Goal: Task Accomplishment & Management: Manage account settings

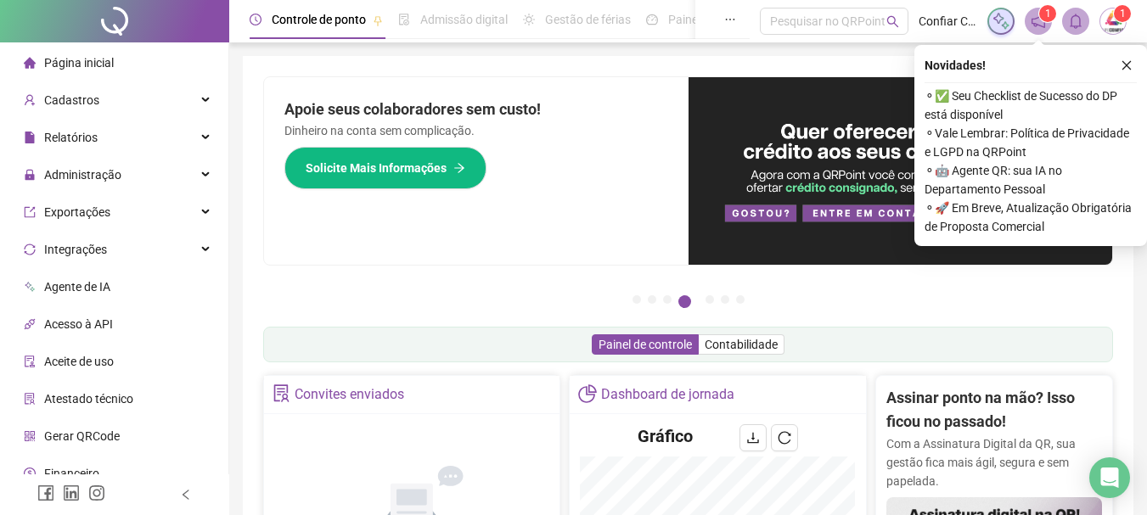
scroll to position [54, 0]
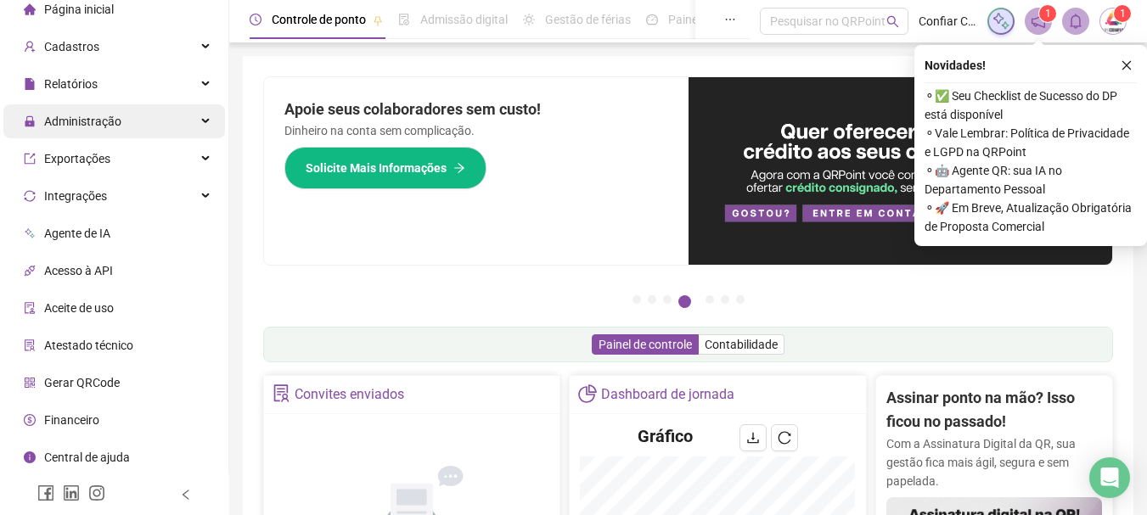
click at [126, 124] on div "Administração" at bounding box center [114, 121] width 222 height 34
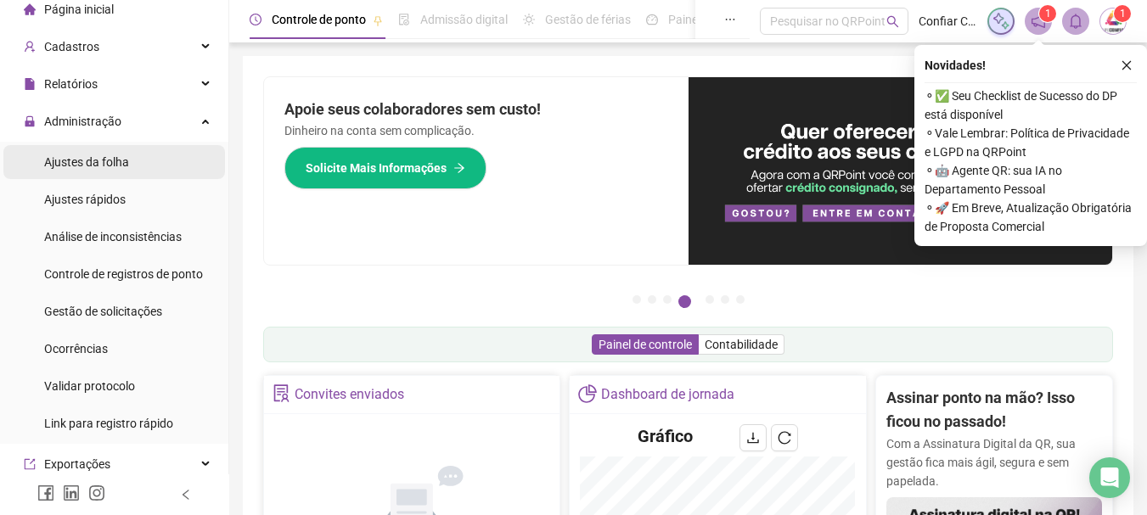
click at [94, 164] on span "Ajustes da folha" at bounding box center [86, 162] width 85 height 14
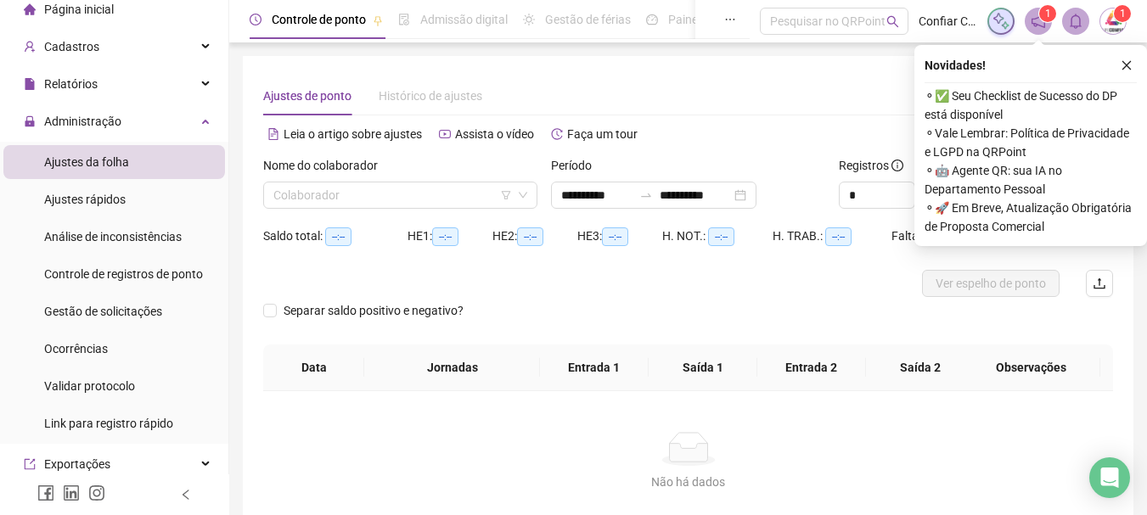
type input "**********"
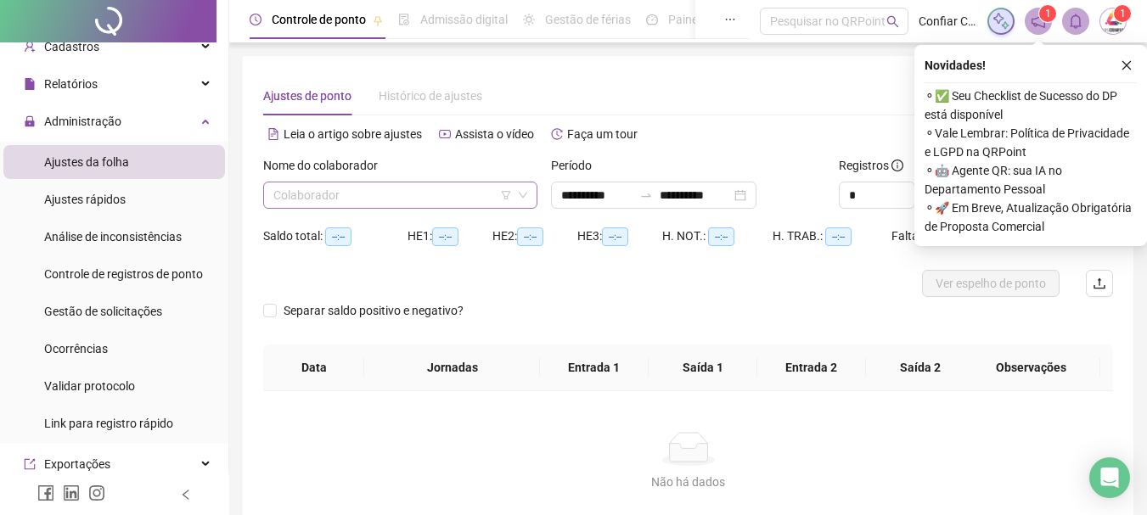
click at [375, 196] on input "search" at bounding box center [392, 195] width 239 height 25
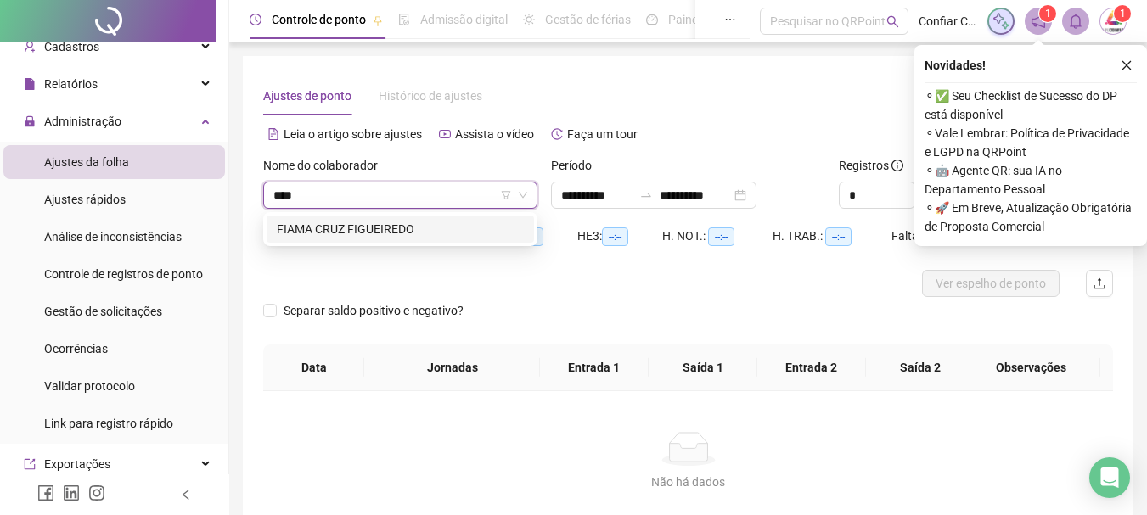
type input "*****"
click at [400, 234] on div "FIAMA CRUZ FIGUEIREDO" at bounding box center [400, 229] width 247 height 19
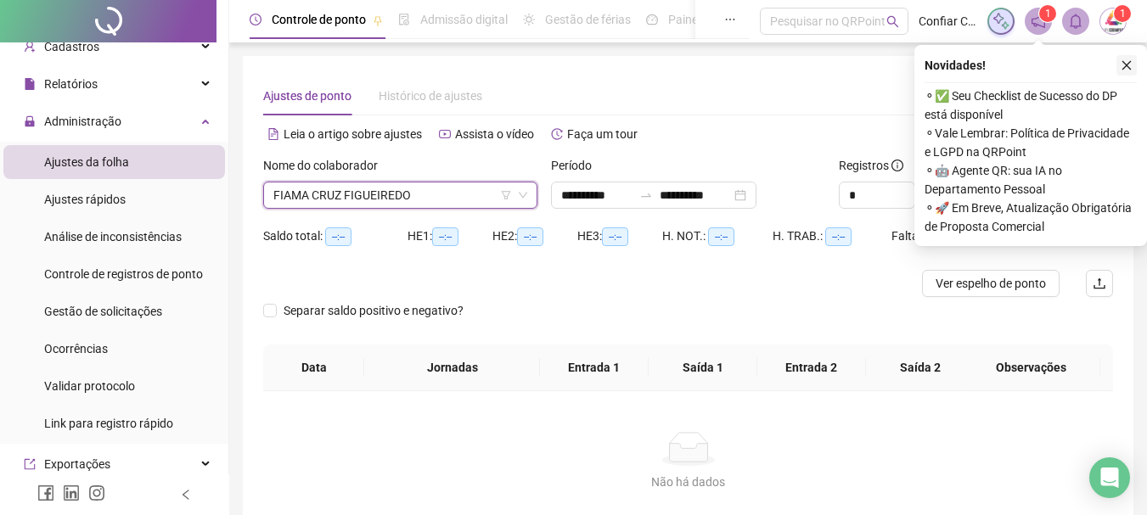
click at [1129, 68] on icon "close" at bounding box center [1127, 65] width 9 height 9
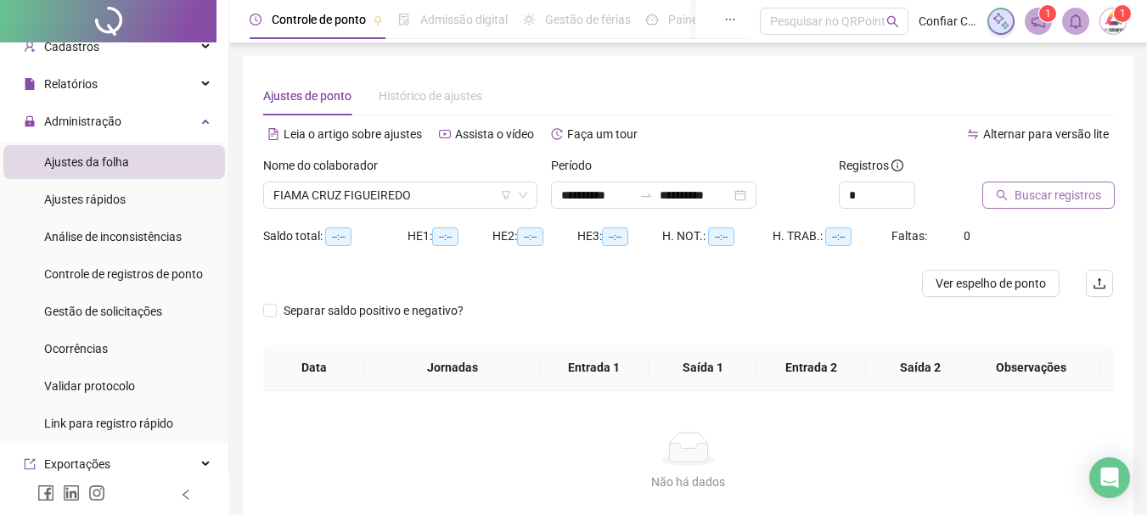
click at [1025, 190] on span "Buscar registros" at bounding box center [1058, 195] width 87 height 19
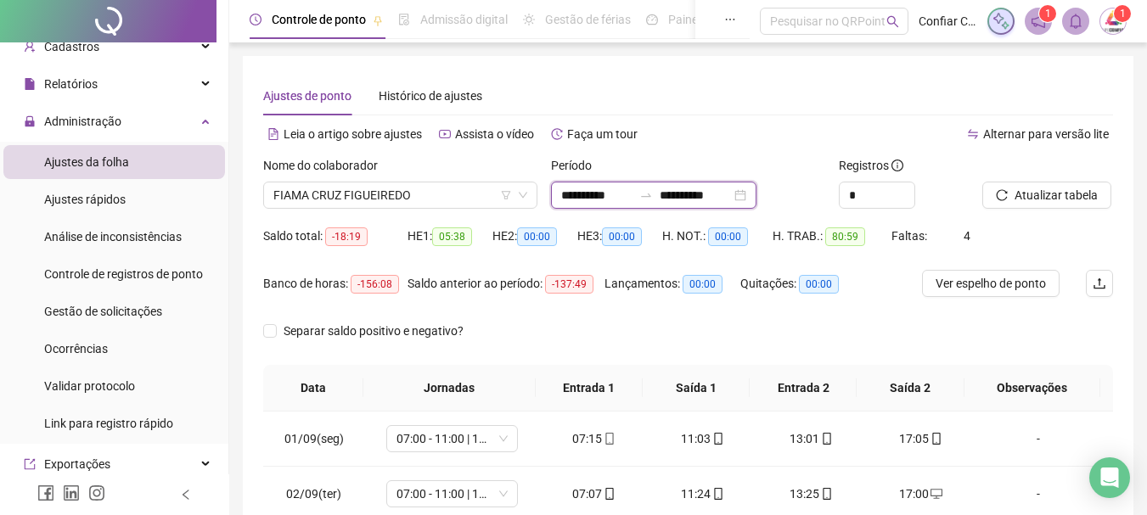
click at [698, 201] on input "**********" at bounding box center [695, 195] width 71 height 19
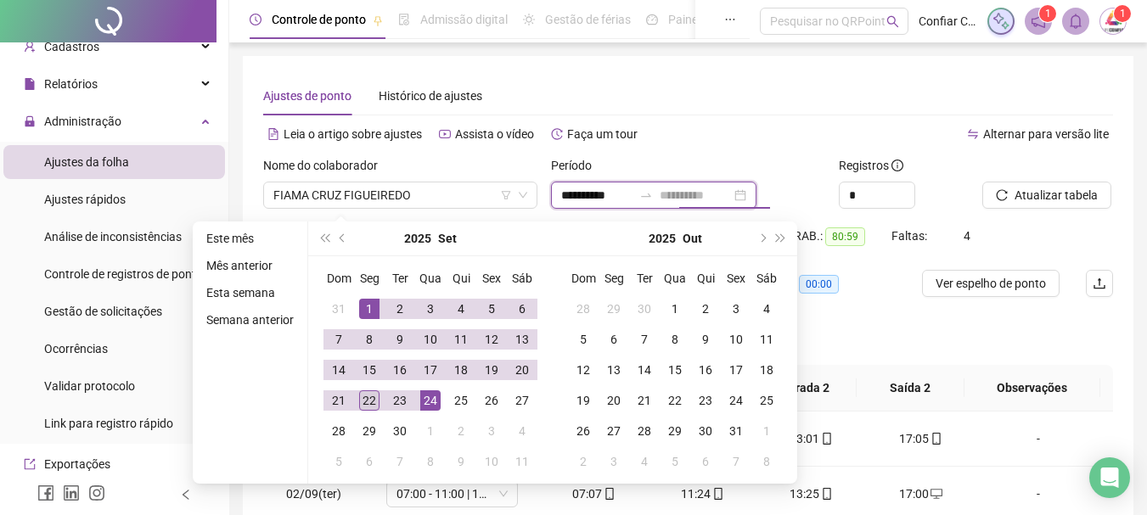
type input "**********"
drag, startPoint x: 365, startPoint y: 401, endPoint x: 356, endPoint y: 410, distance: 13.2
click at [366, 400] on div "22" at bounding box center [369, 401] width 20 height 20
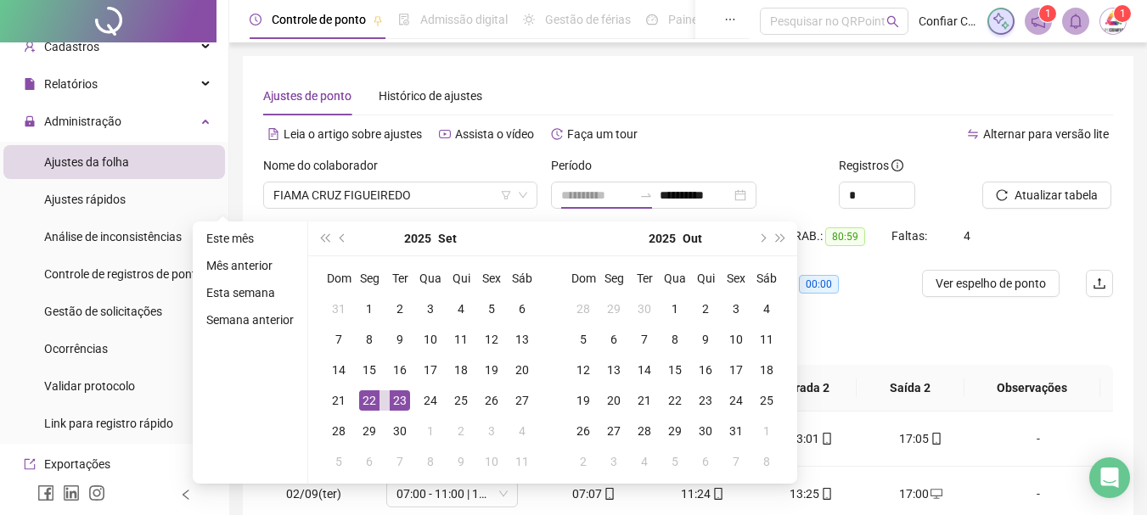
click at [399, 398] on div "23" at bounding box center [400, 401] width 20 height 20
type input "**********"
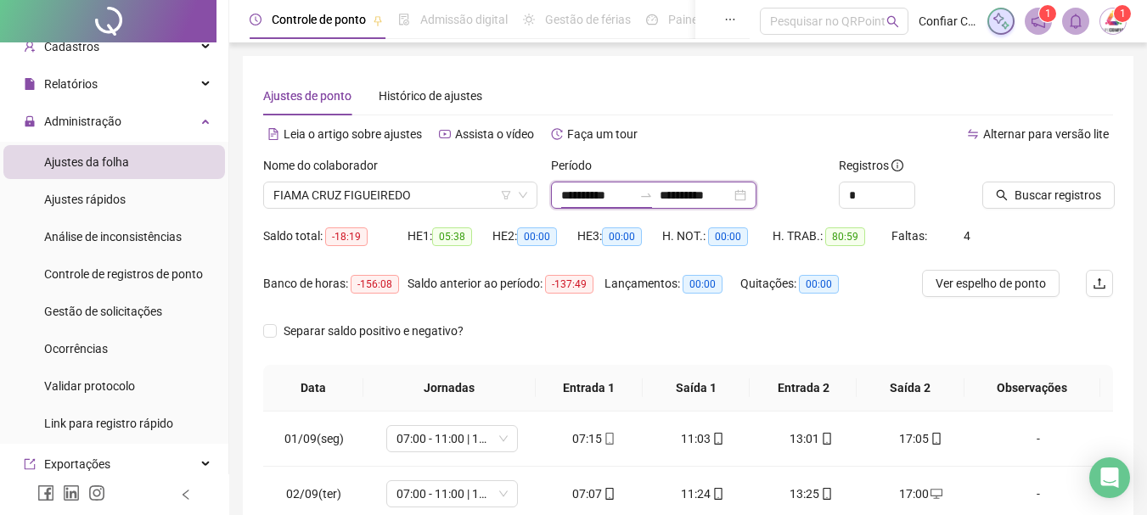
click at [611, 194] on input "**********" at bounding box center [596, 195] width 71 height 19
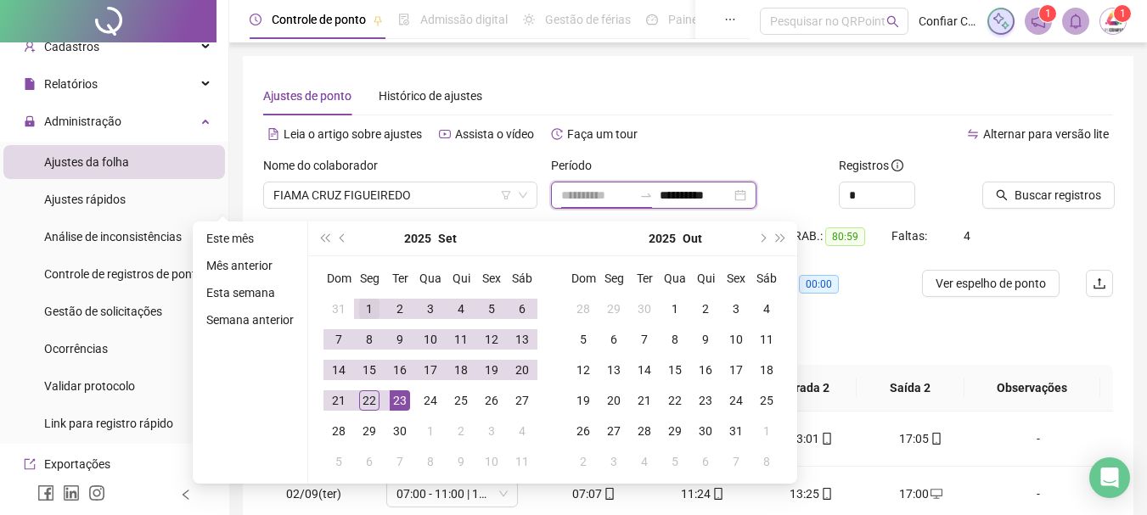
type input "**********"
click at [375, 306] on div "1" at bounding box center [369, 309] width 20 height 20
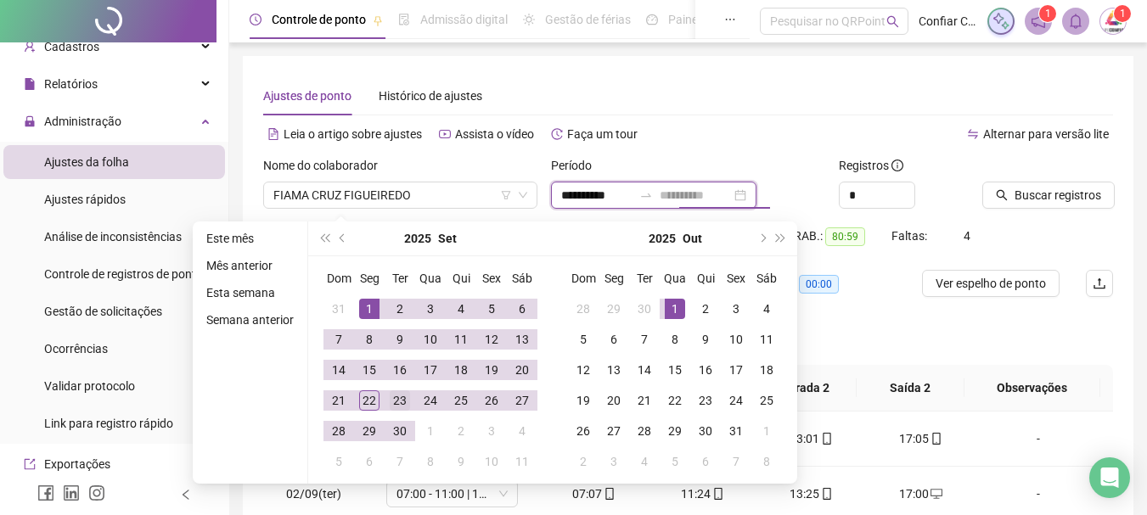
type input "**********"
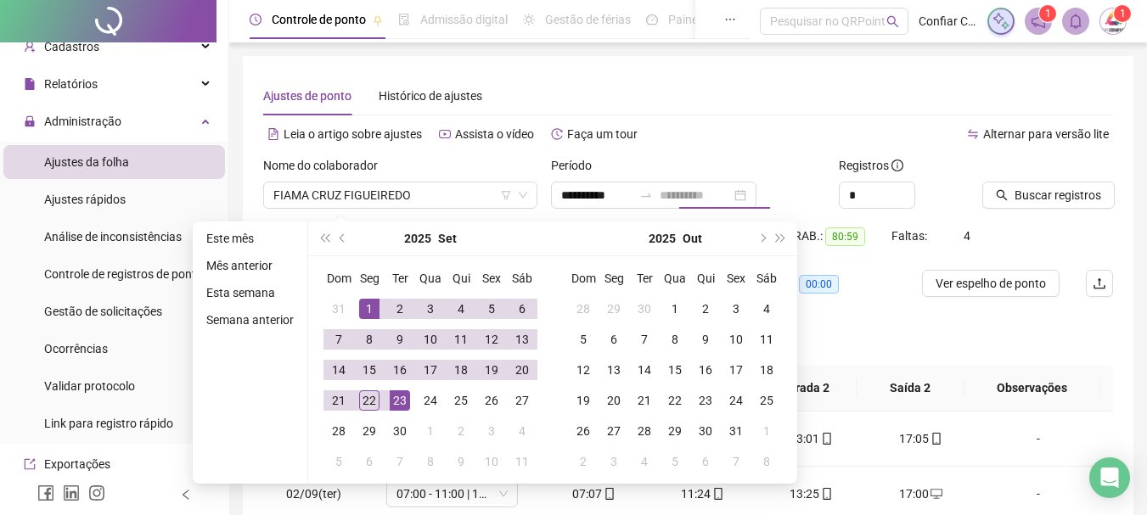
click at [395, 400] on div "23" at bounding box center [400, 401] width 20 height 20
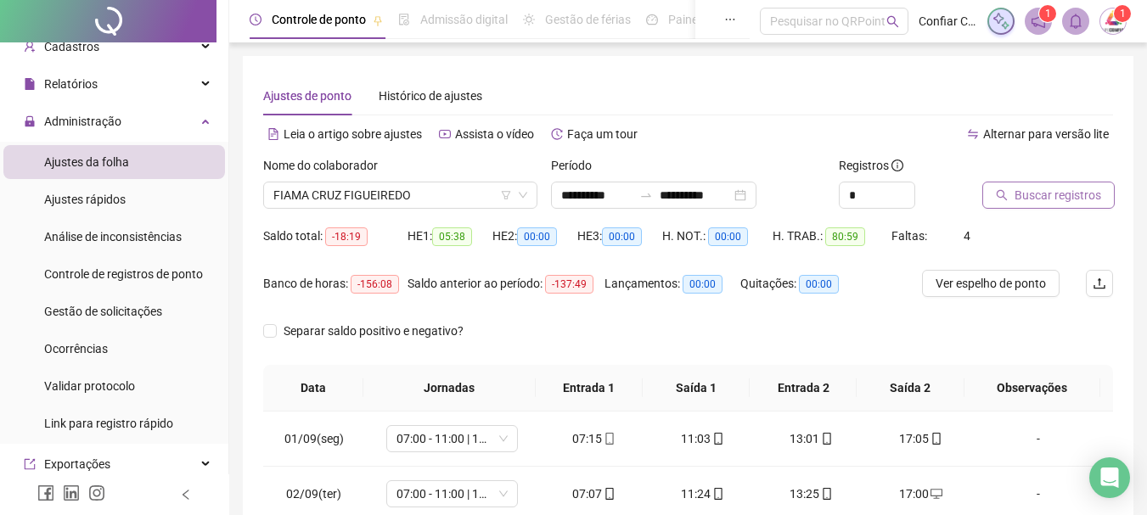
click at [1065, 189] on span "Buscar registros" at bounding box center [1058, 195] width 87 height 19
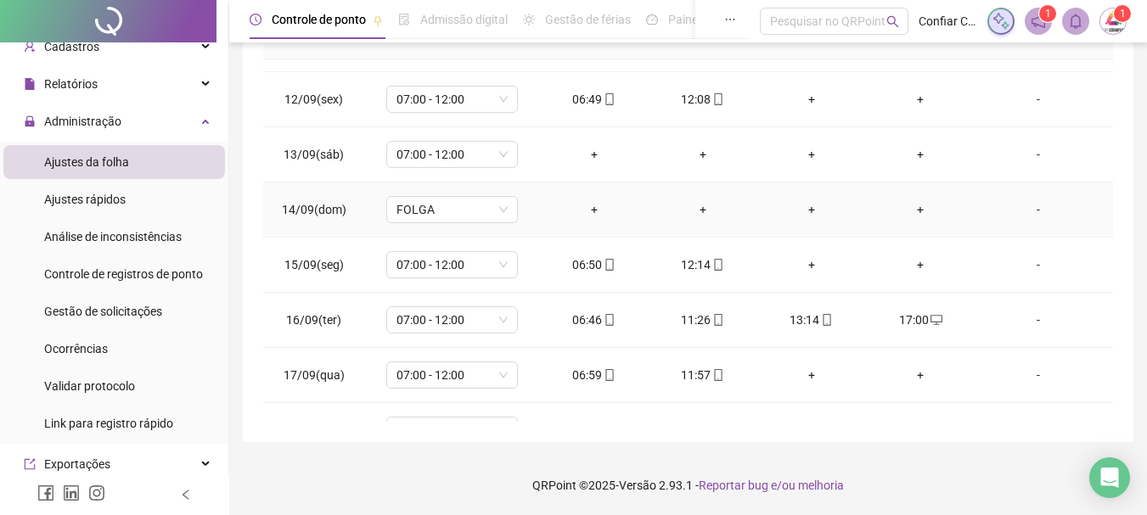
scroll to position [852, 0]
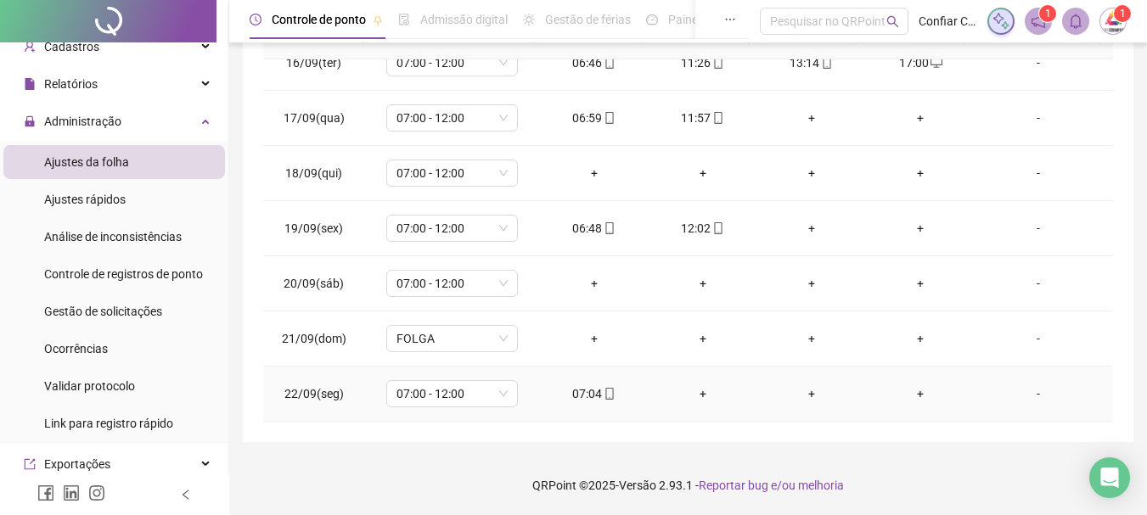
click at [604, 397] on icon "mobile" at bounding box center [610, 394] width 12 height 12
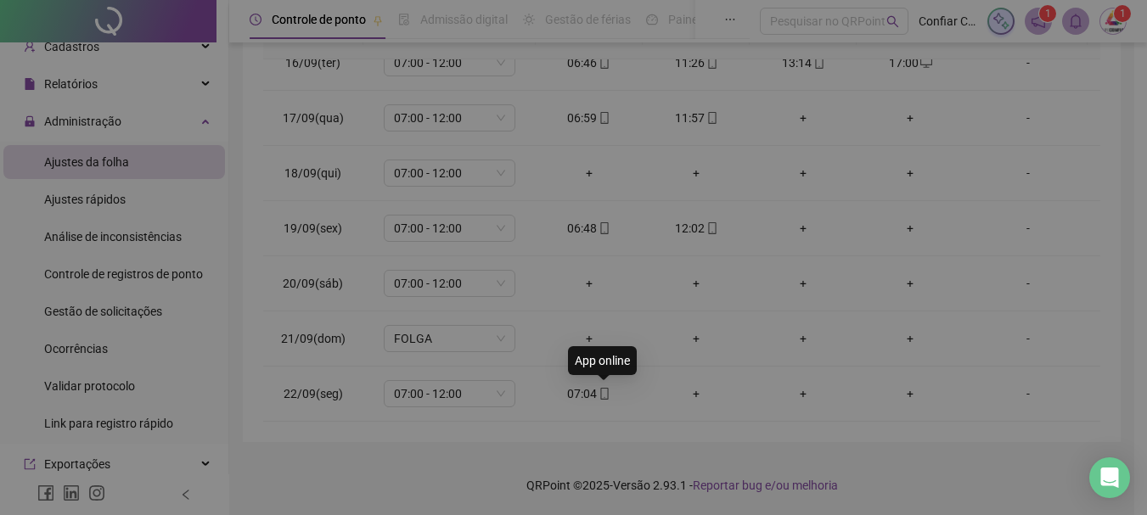
type input "**********"
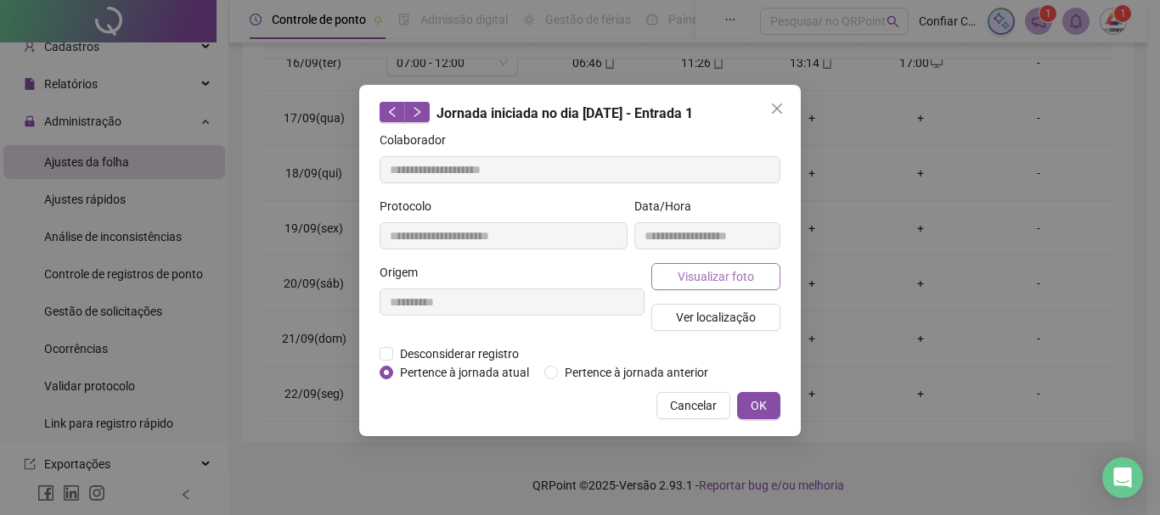
click at [744, 269] on span "Visualizar foto" at bounding box center [716, 277] width 76 height 19
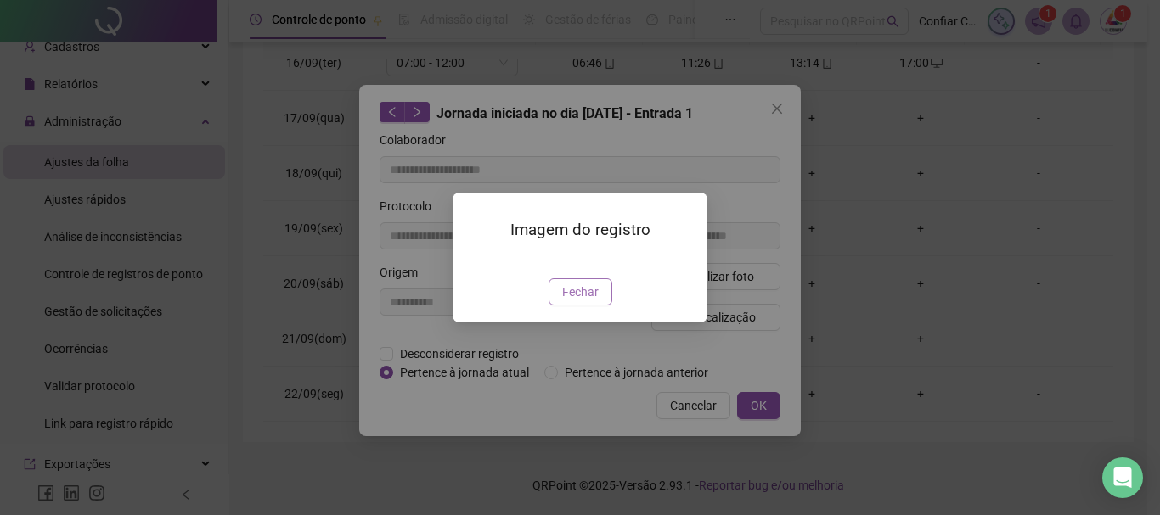
click at [592, 301] on span "Fechar" at bounding box center [580, 292] width 37 height 19
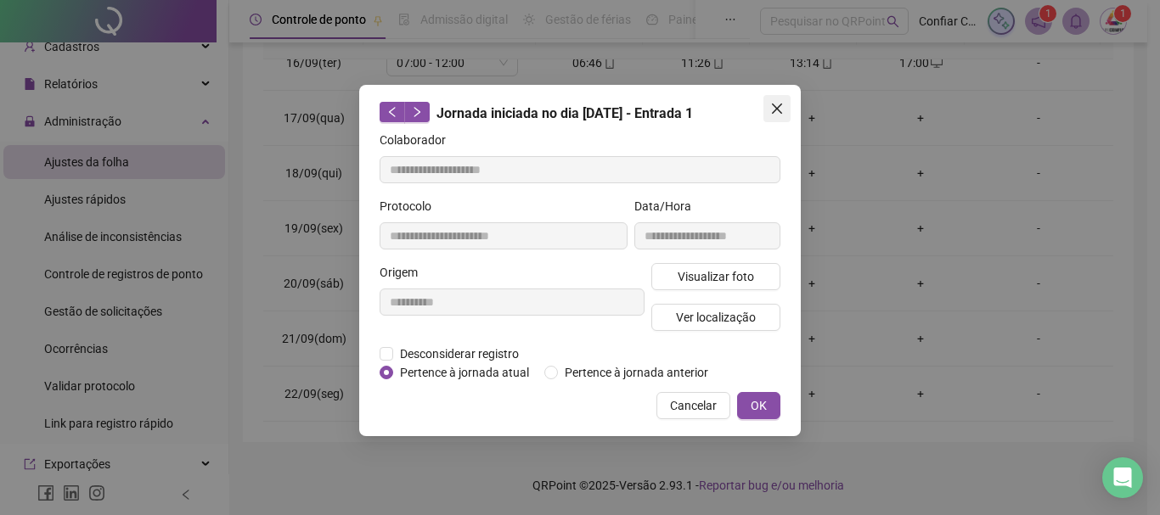
click at [772, 108] on icon "close" at bounding box center [777, 109] width 14 height 14
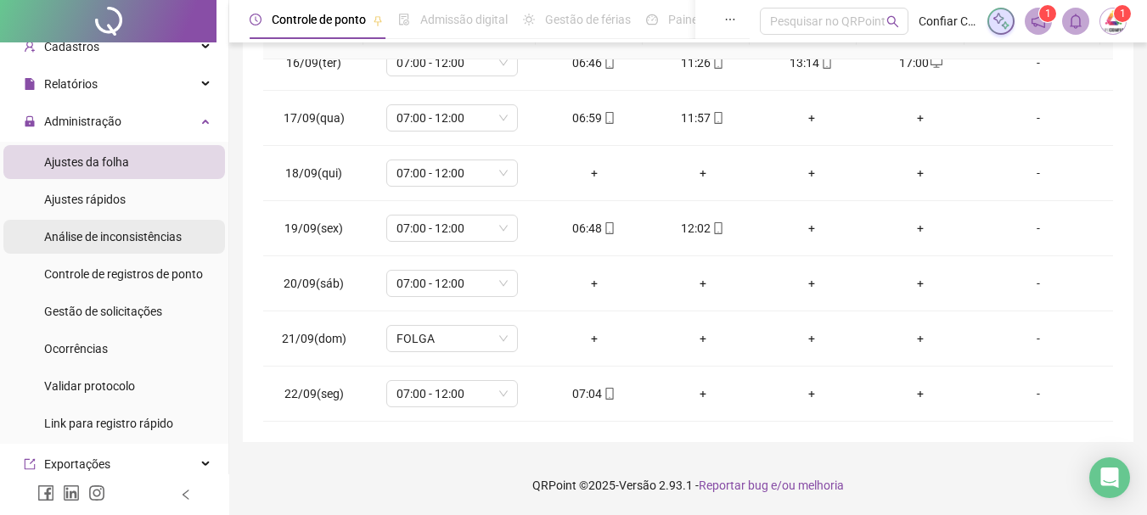
scroll to position [138, 0]
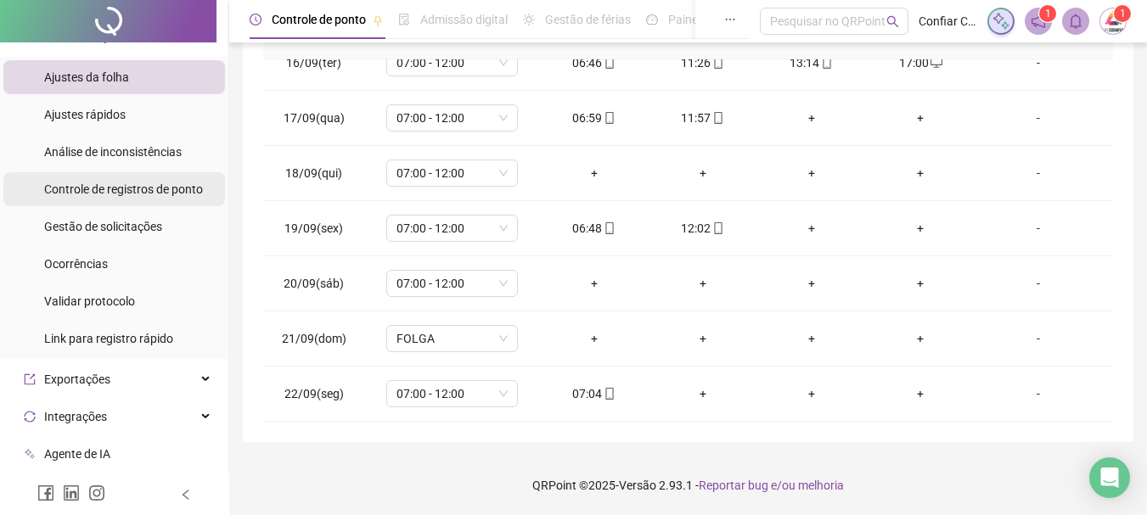
click at [181, 187] on span "Controle de registros de ponto" at bounding box center [123, 190] width 159 height 14
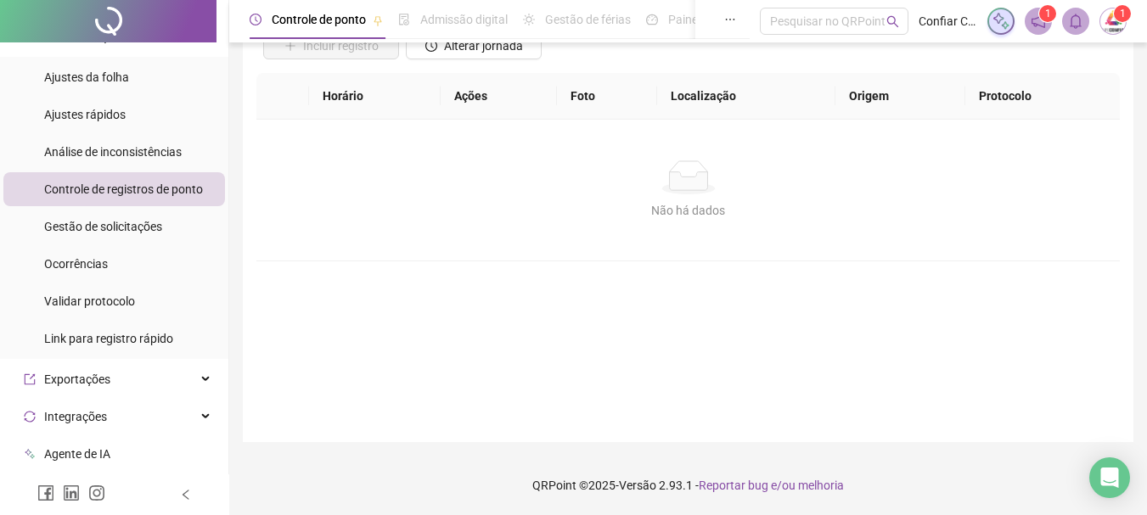
scroll to position [143, 0]
click at [124, 221] on span "Gestão de solicitações" at bounding box center [103, 227] width 118 height 14
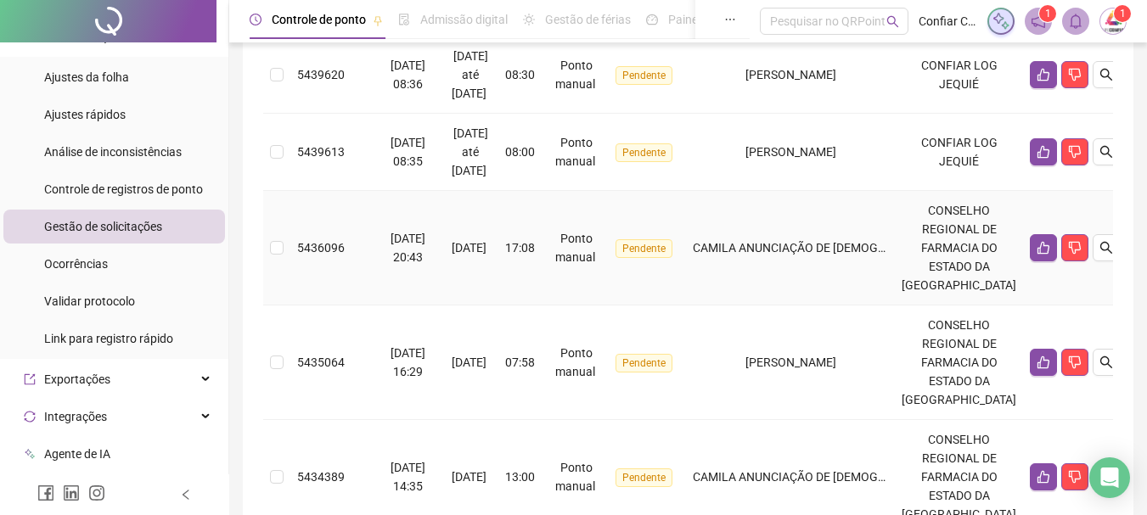
scroll to position [85, 0]
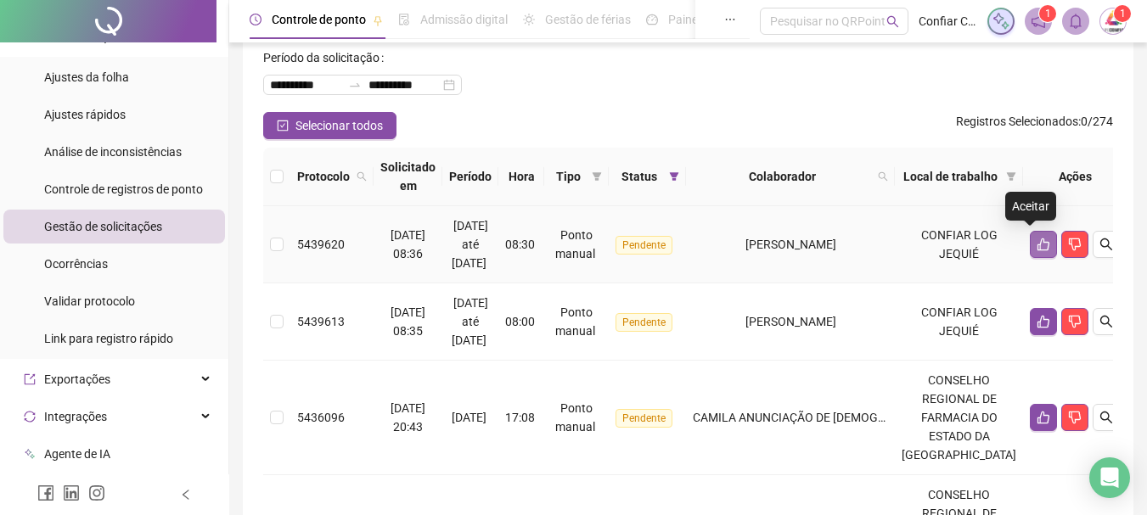
click at [1037, 242] on icon "like" at bounding box center [1044, 245] width 14 height 14
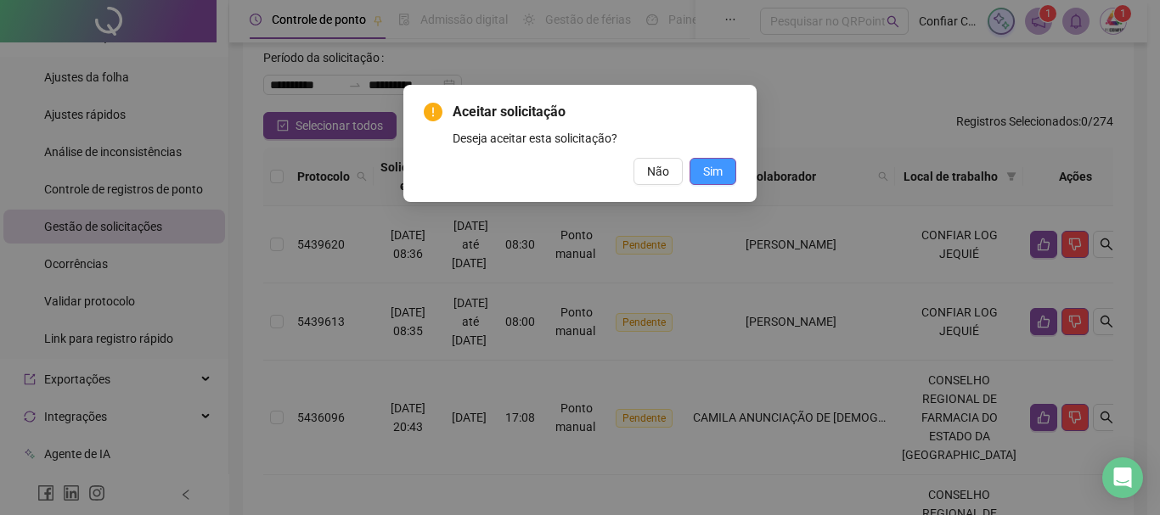
click at [710, 173] on span "Sim" at bounding box center [713, 171] width 20 height 19
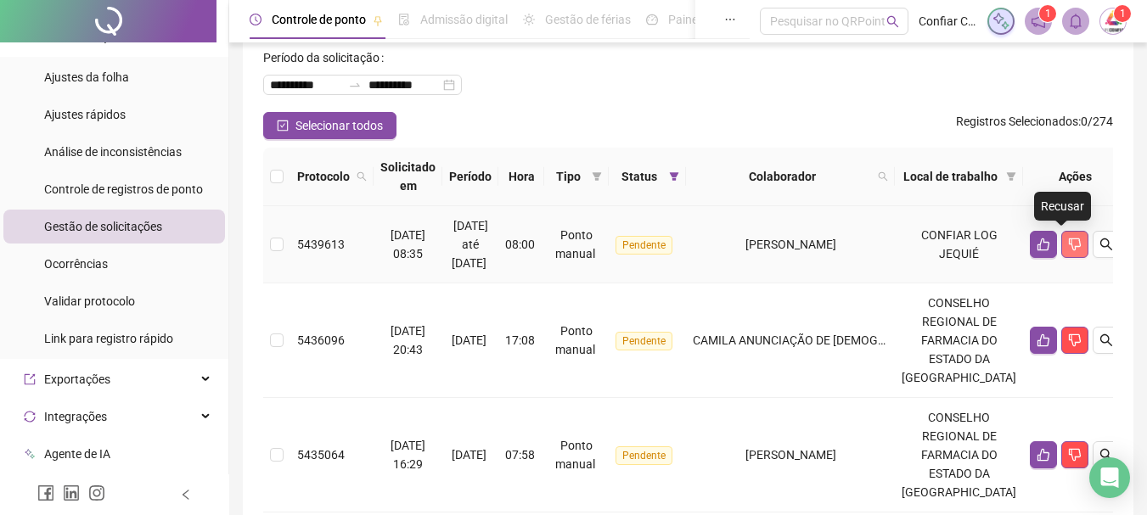
click at [1069, 245] on icon "dislike" at bounding box center [1075, 245] width 12 height 13
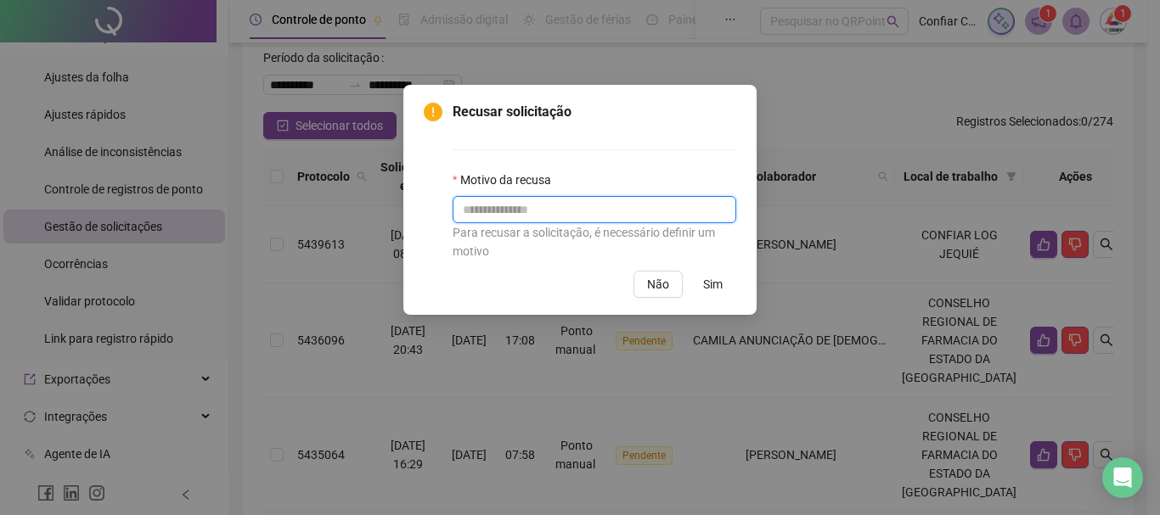
click at [554, 217] on input "text" at bounding box center [595, 209] width 284 height 27
type input "**********"
click at [717, 288] on span "Sim" at bounding box center [713, 284] width 20 height 19
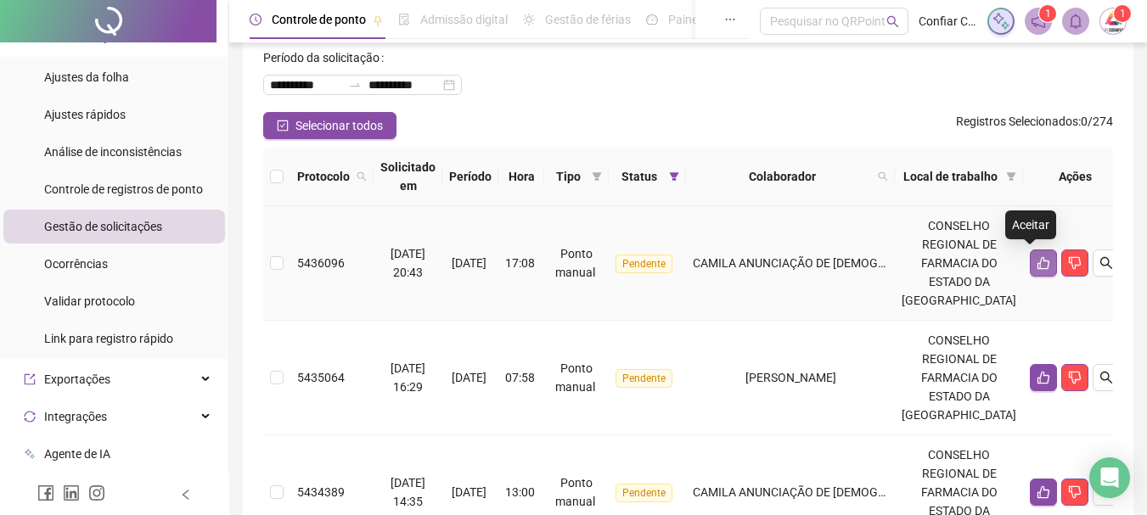
click at [1037, 260] on icon "like" at bounding box center [1044, 263] width 14 height 14
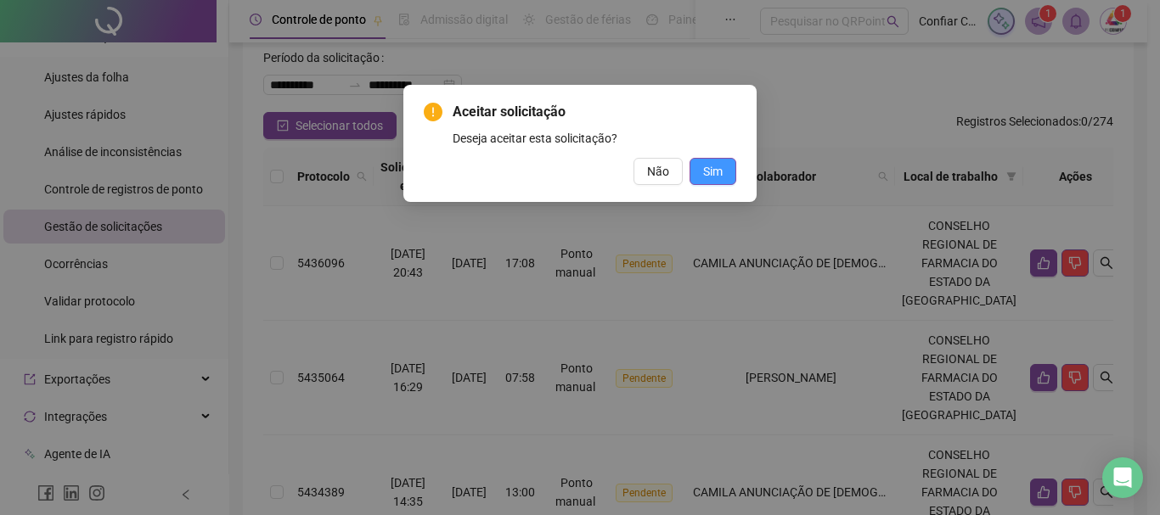
click at [710, 166] on span "Sim" at bounding box center [713, 171] width 20 height 19
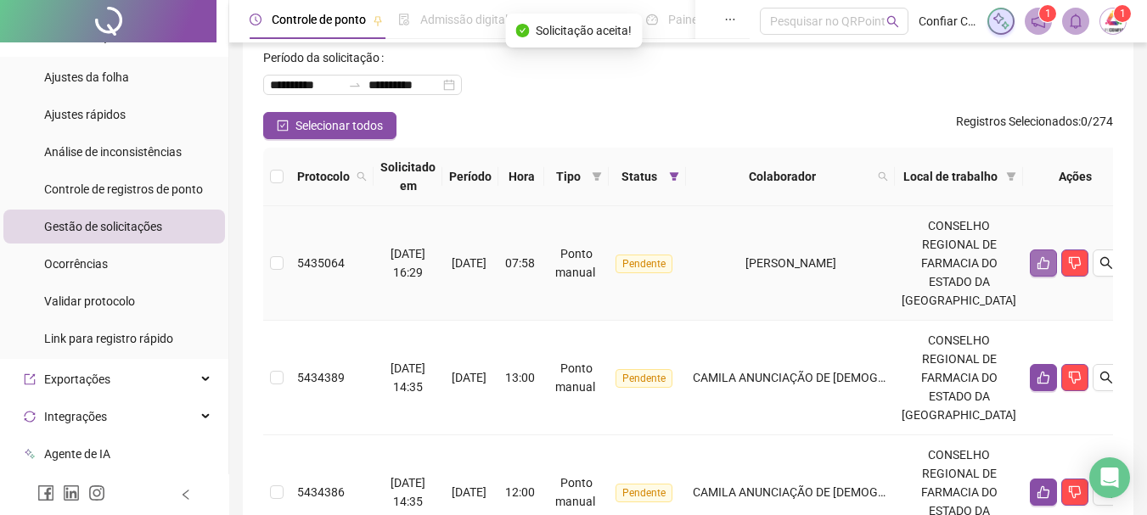
click at [1037, 262] on icon "like" at bounding box center [1044, 263] width 14 height 14
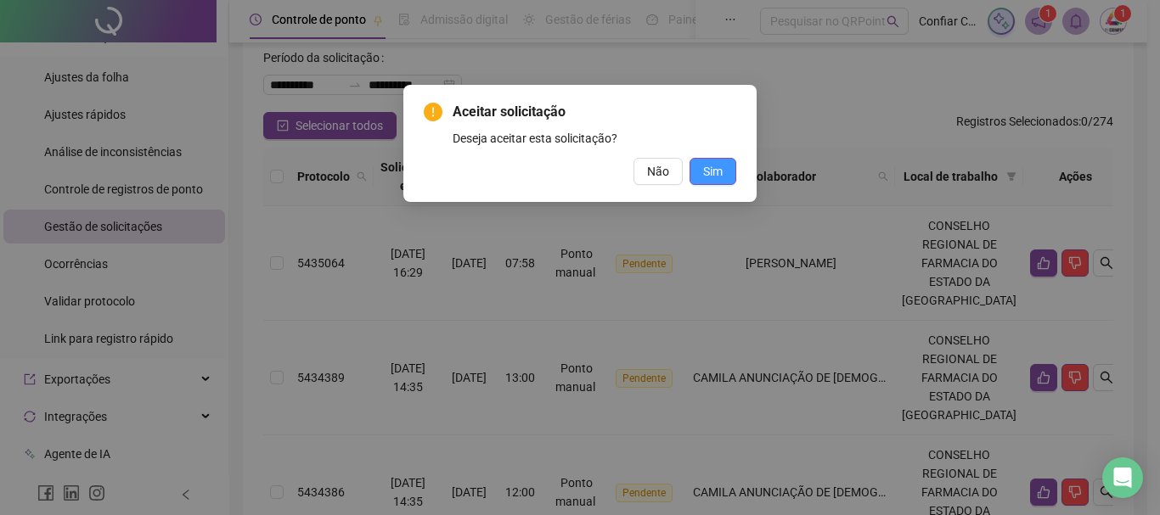
click at [704, 169] on span "Sim" at bounding box center [713, 171] width 20 height 19
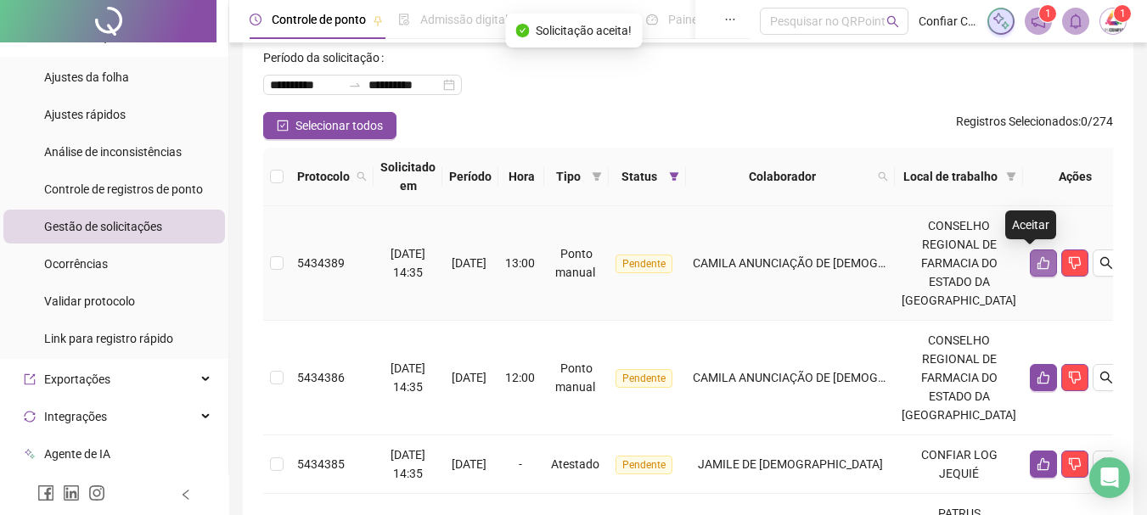
click at [1037, 263] on icon "like" at bounding box center [1044, 263] width 14 height 14
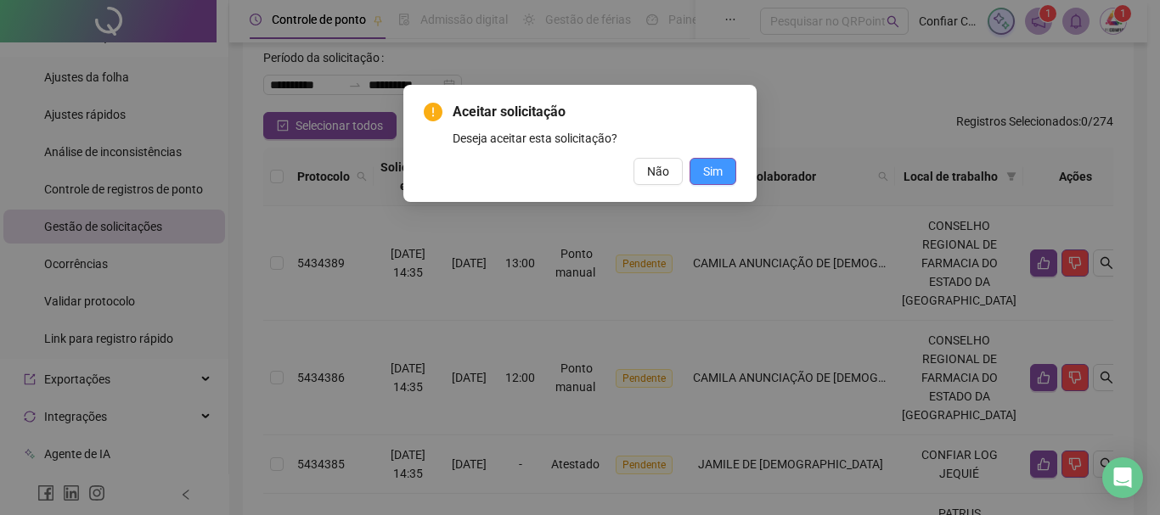
click at [705, 163] on span "Sim" at bounding box center [713, 171] width 20 height 19
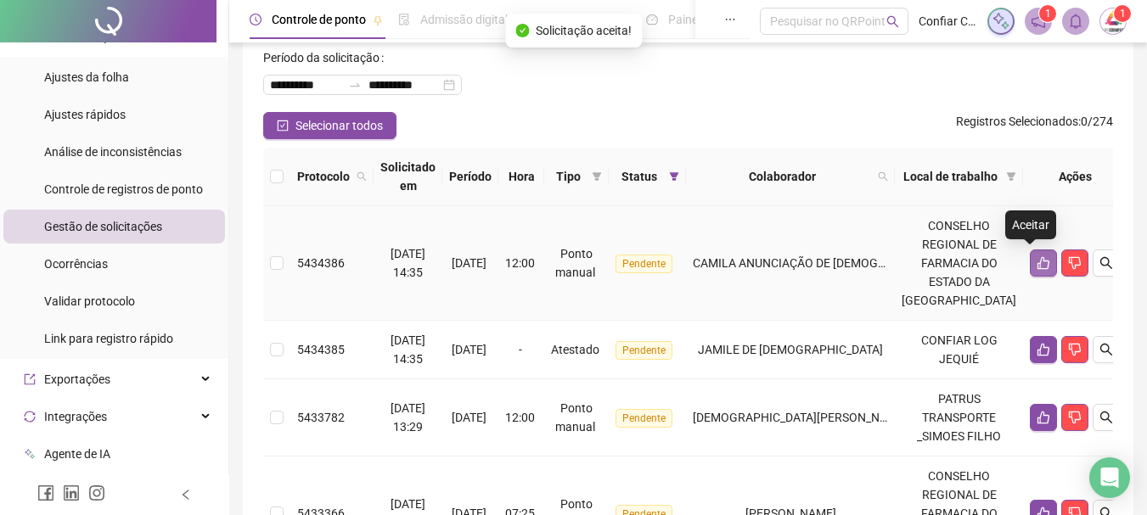
click at [1037, 261] on icon "like" at bounding box center [1044, 263] width 14 height 14
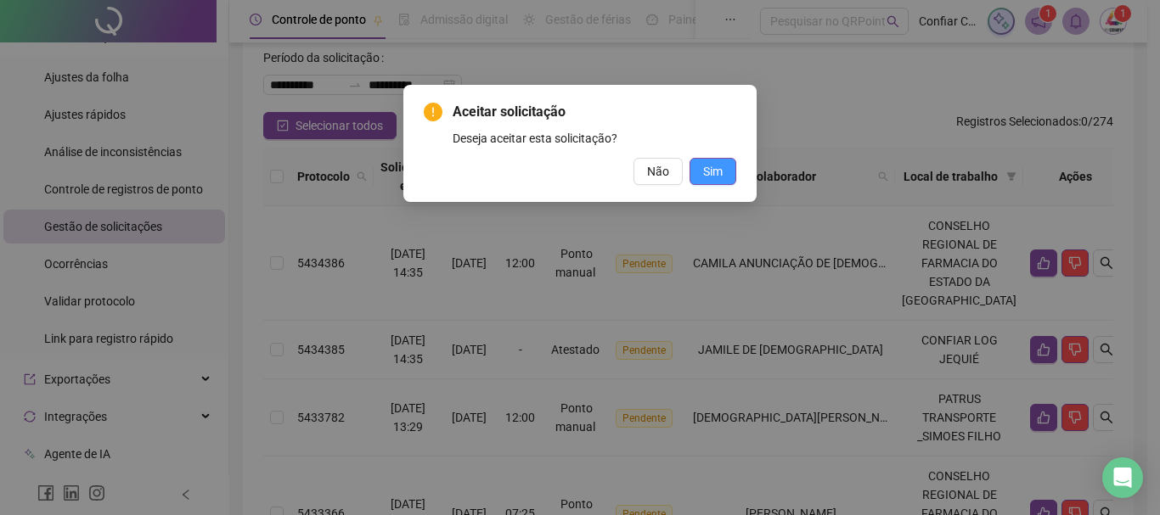
click at [716, 168] on span "Sim" at bounding box center [713, 171] width 20 height 19
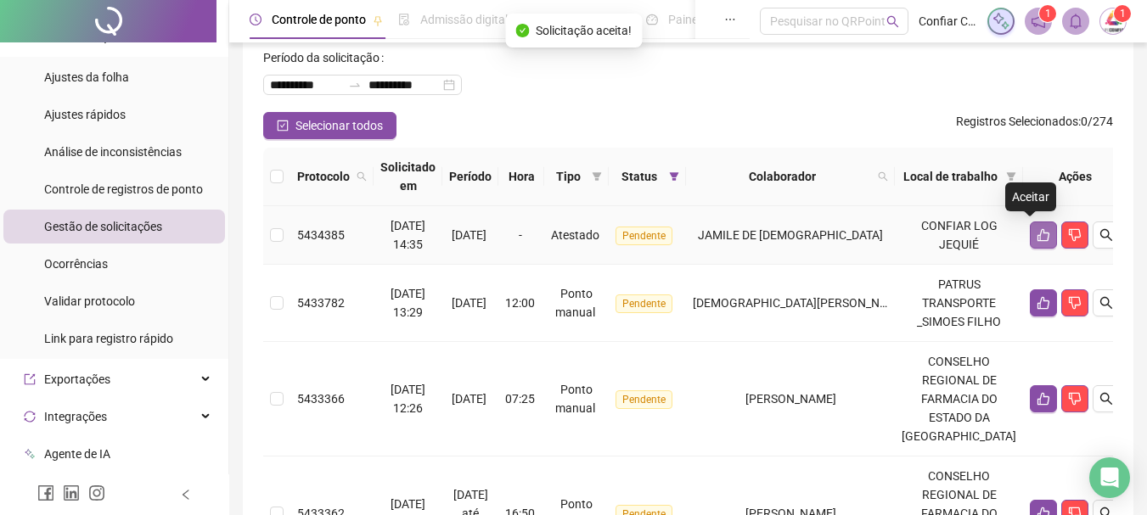
click at [1037, 230] on icon "like" at bounding box center [1044, 235] width 14 height 14
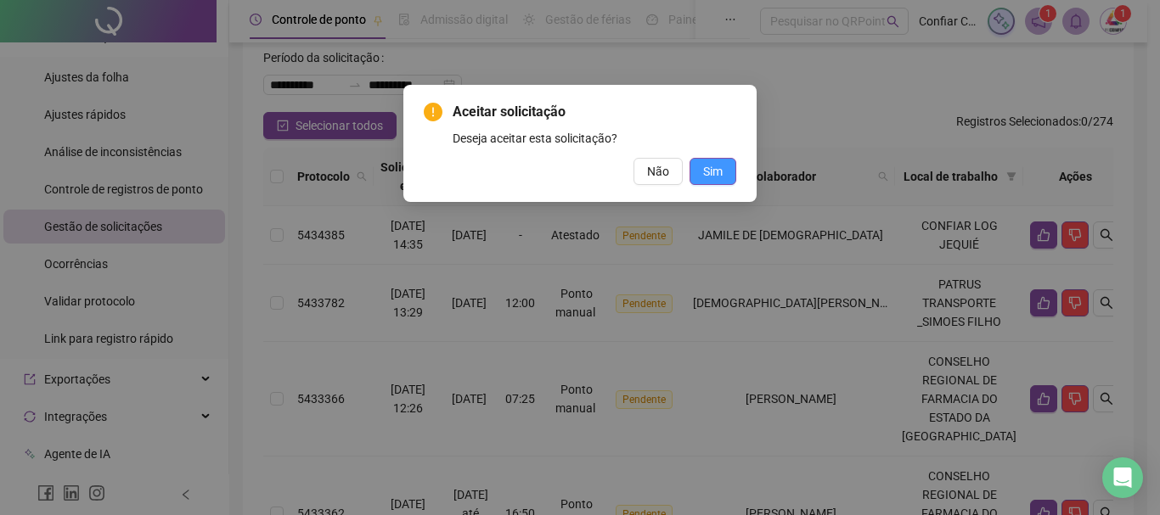
click at [712, 174] on span "Sim" at bounding box center [713, 171] width 20 height 19
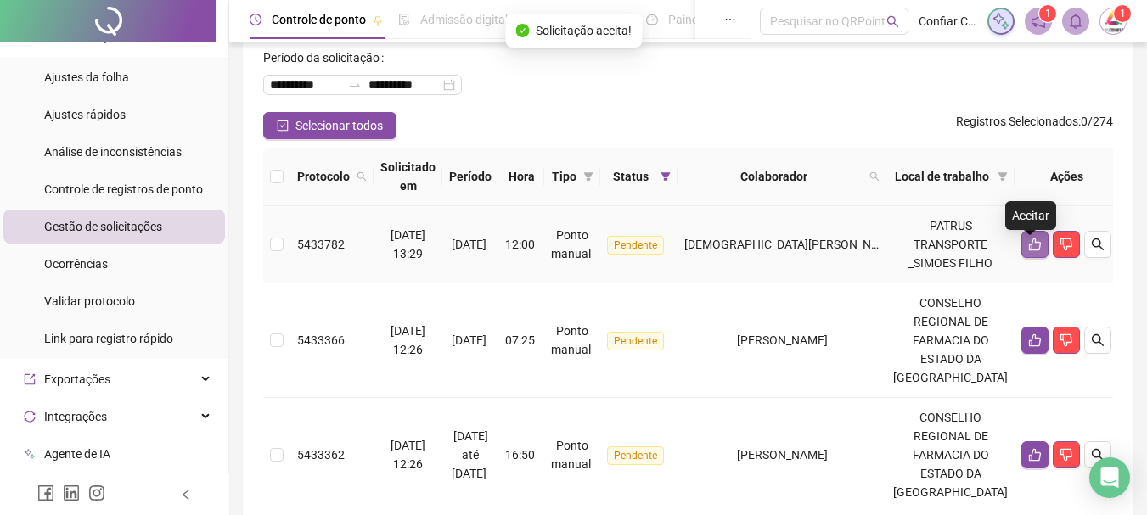
click at [1028, 250] on icon "like" at bounding box center [1035, 245] width 14 height 14
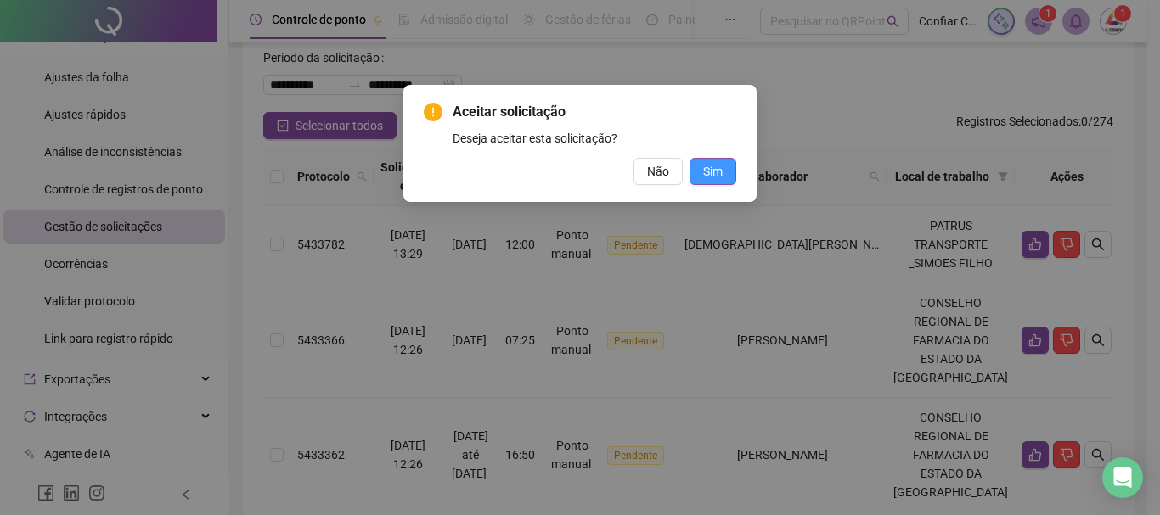
click at [720, 167] on span "Sim" at bounding box center [713, 171] width 20 height 19
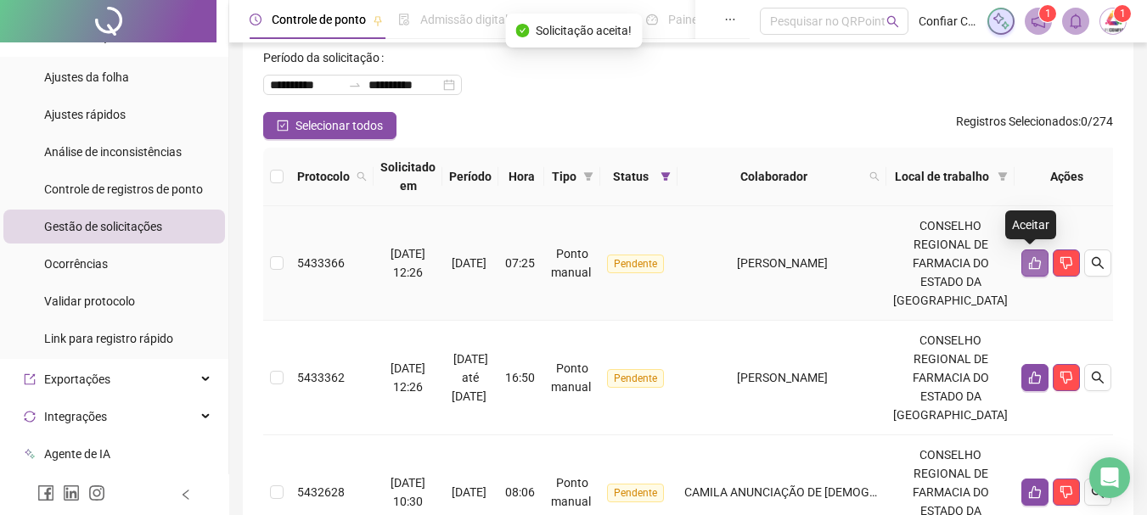
click at [1022, 263] on button "button" at bounding box center [1035, 263] width 27 height 27
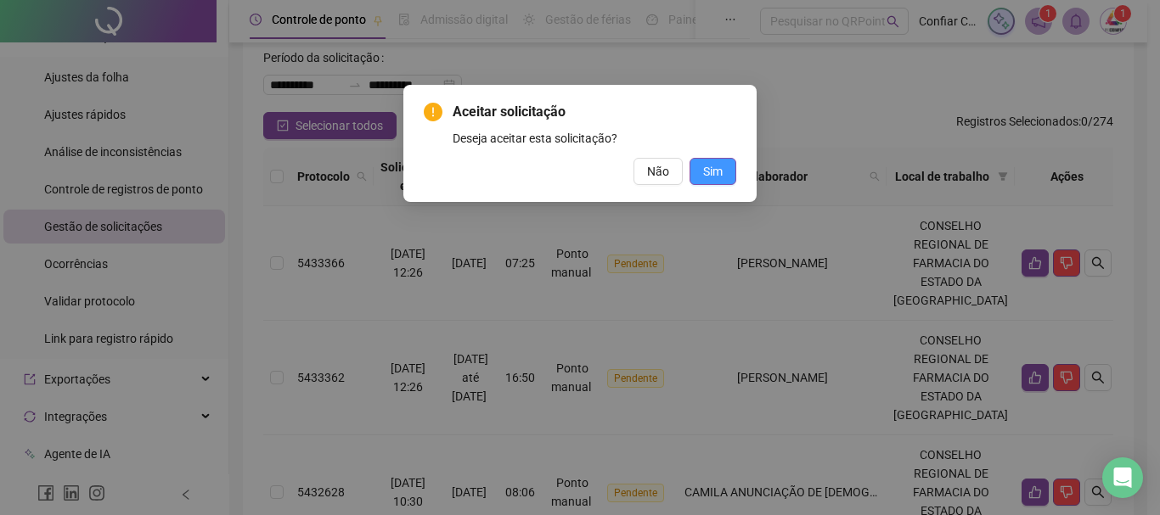
click at [726, 163] on button "Sim" at bounding box center [713, 171] width 47 height 27
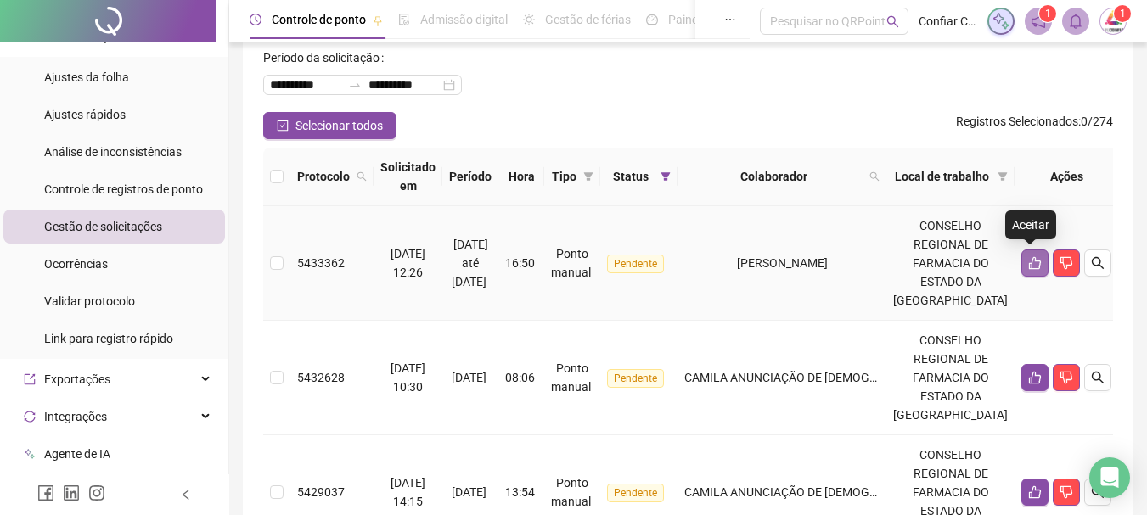
click at [1031, 263] on icon "like" at bounding box center [1035, 263] width 14 height 14
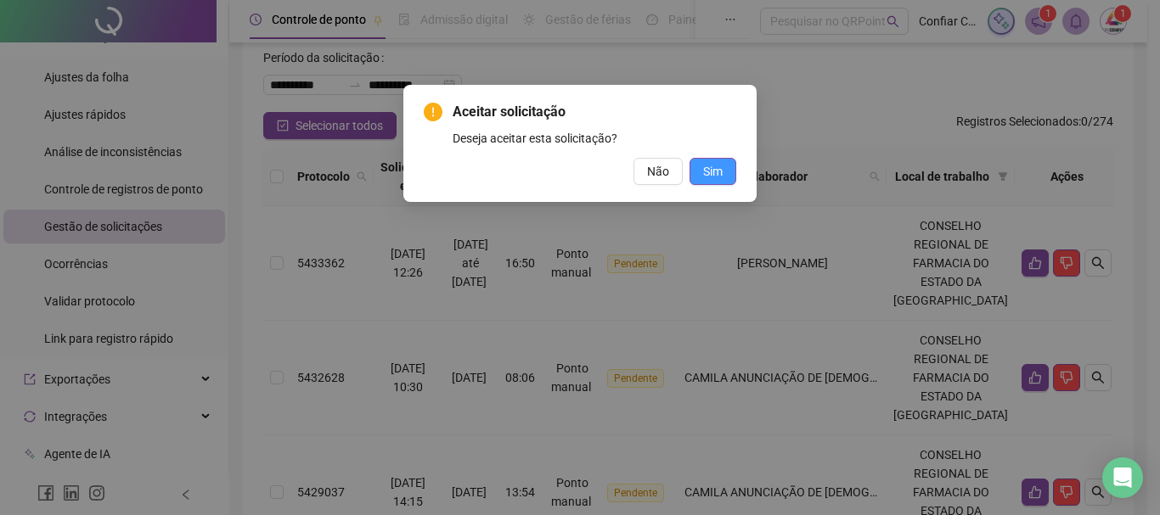
click at [707, 175] on span "Sim" at bounding box center [713, 171] width 20 height 19
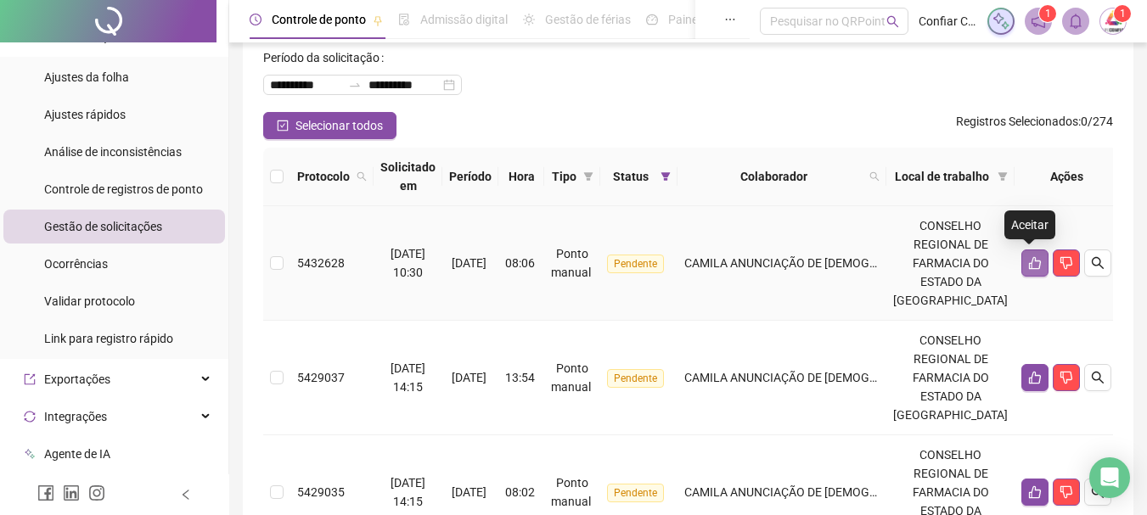
click at [1029, 262] on icon "like" at bounding box center [1035, 263] width 12 height 13
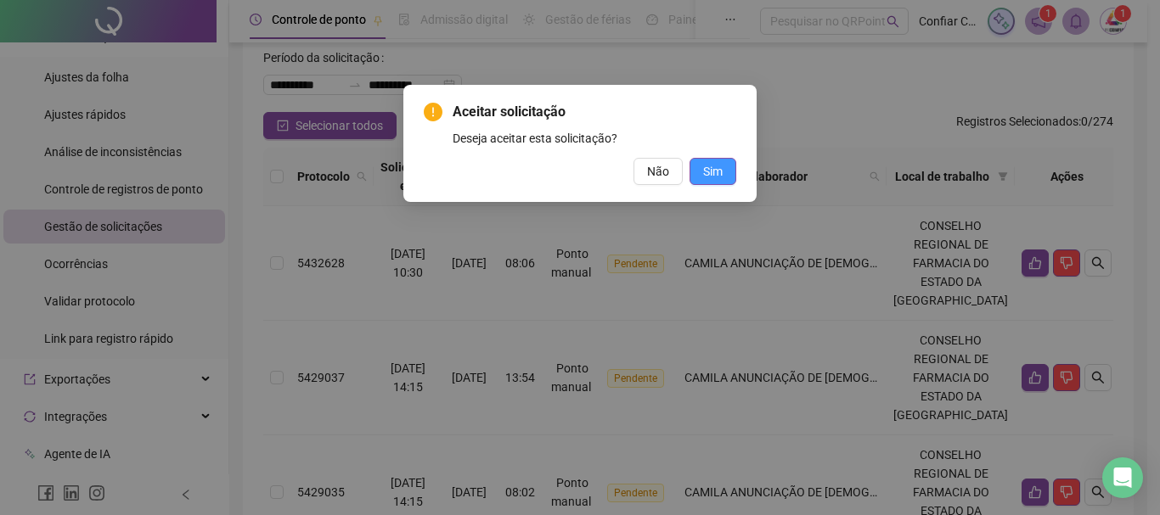
drag, startPoint x: 717, startPoint y: 156, endPoint x: 713, endPoint y: 166, distance: 9.9
click at [715, 161] on div "Aceitar solicitação Deseja aceitar esta solicitação? Não Sim" at bounding box center [580, 143] width 313 height 83
click at [709, 172] on span "Sim" at bounding box center [713, 171] width 20 height 19
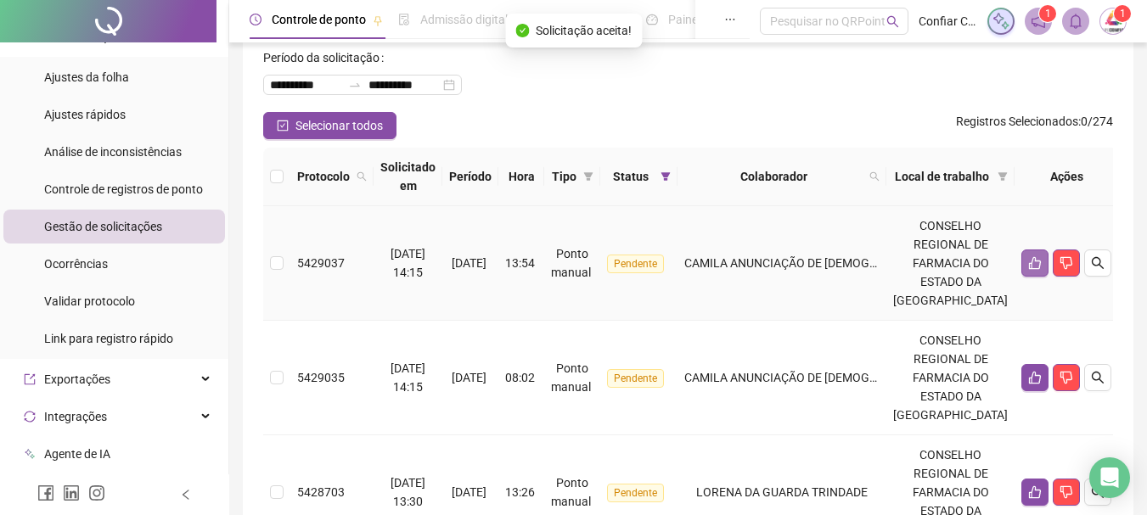
click at [1029, 263] on icon "like" at bounding box center [1035, 263] width 12 height 13
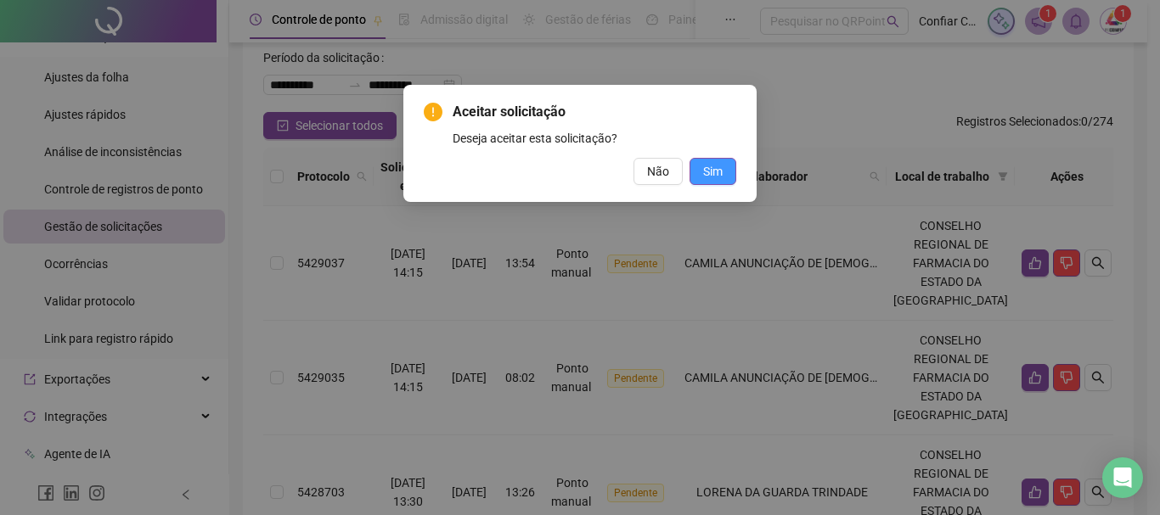
click at [717, 166] on span "Sim" at bounding box center [713, 171] width 20 height 19
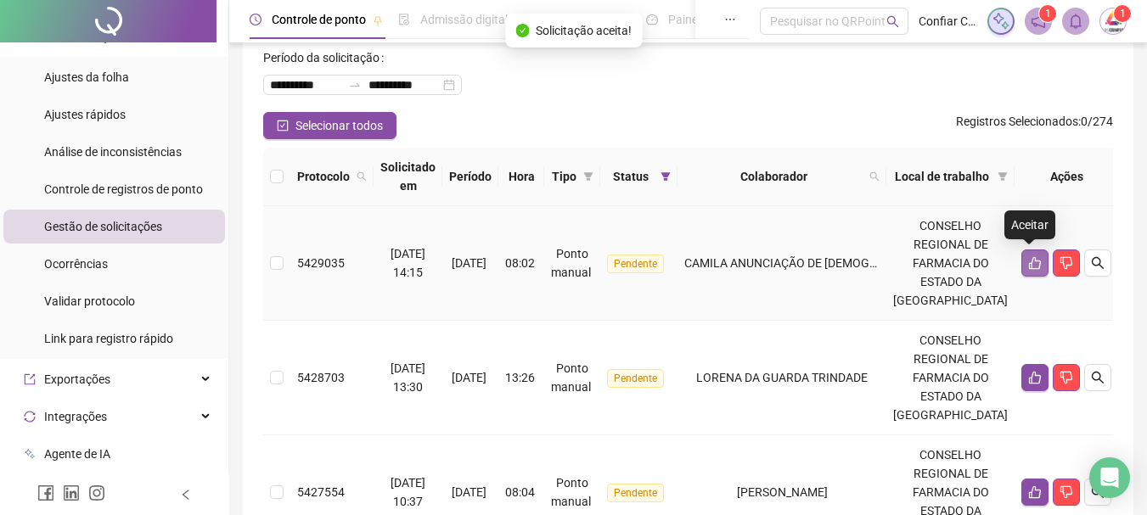
click at [1029, 264] on icon "like" at bounding box center [1035, 263] width 14 height 14
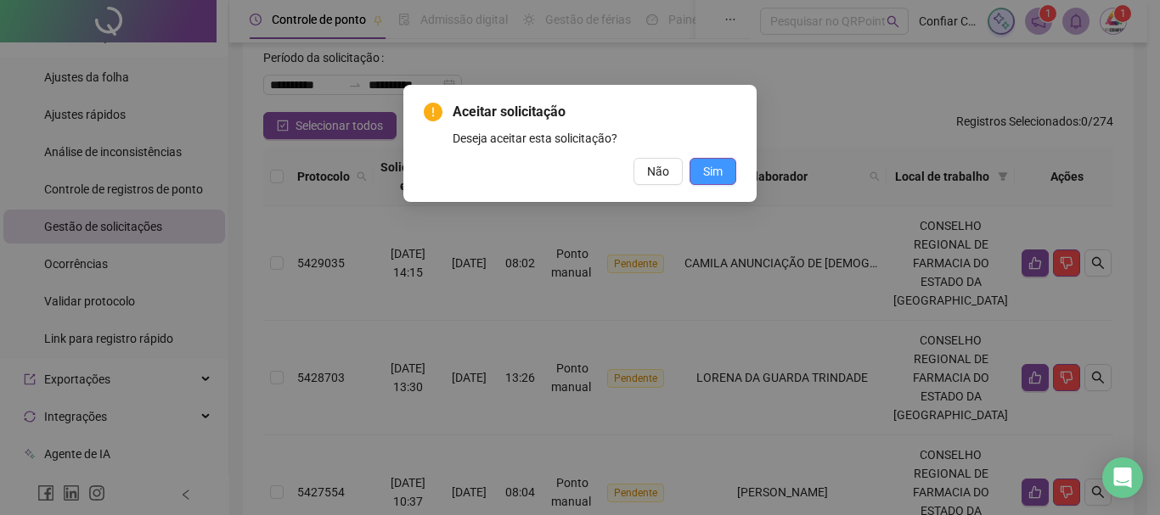
click at [707, 164] on span "Sim" at bounding box center [713, 171] width 20 height 19
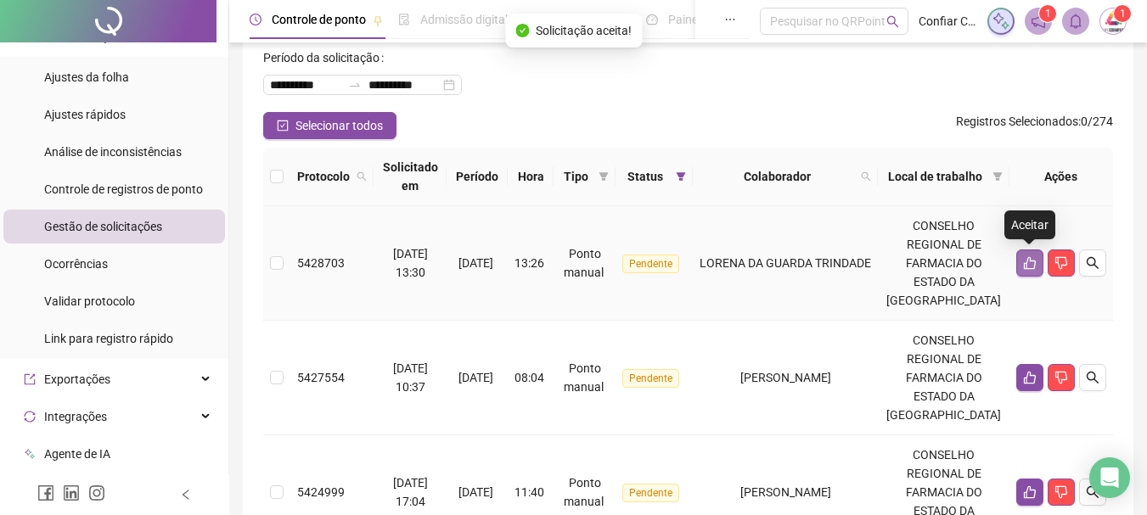
click at [1023, 256] on button "button" at bounding box center [1030, 263] width 27 height 27
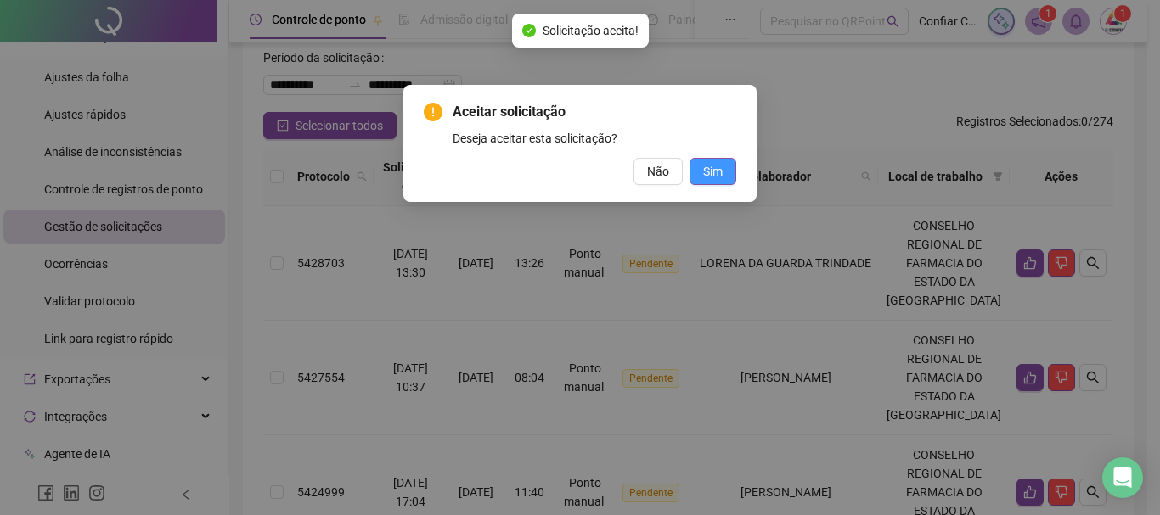
click at [725, 162] on button "Sim" at bounding box center [713, 171] width 47 height 27
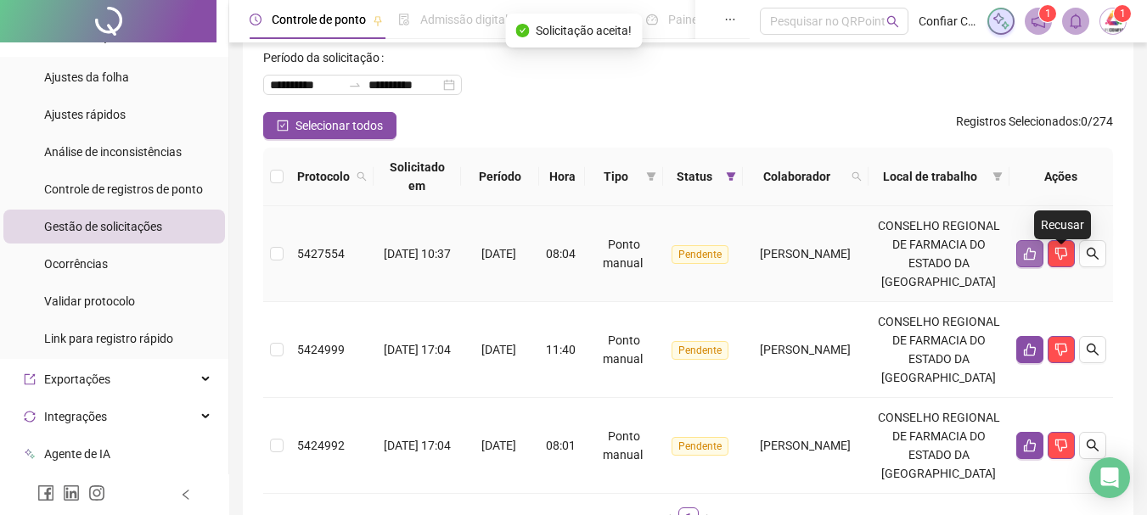
click at [1034, 261] on icon "like" at bounding box center [1030, 254] width 14 height 14
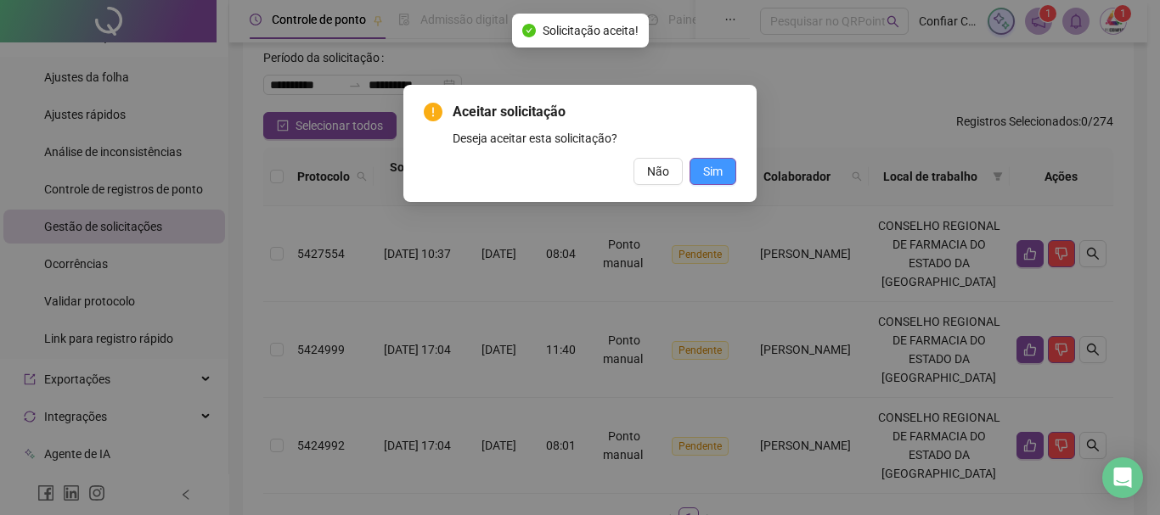
click at [722, 179] on span "Sim" at bounding box center [713, 171] width 20 height 19
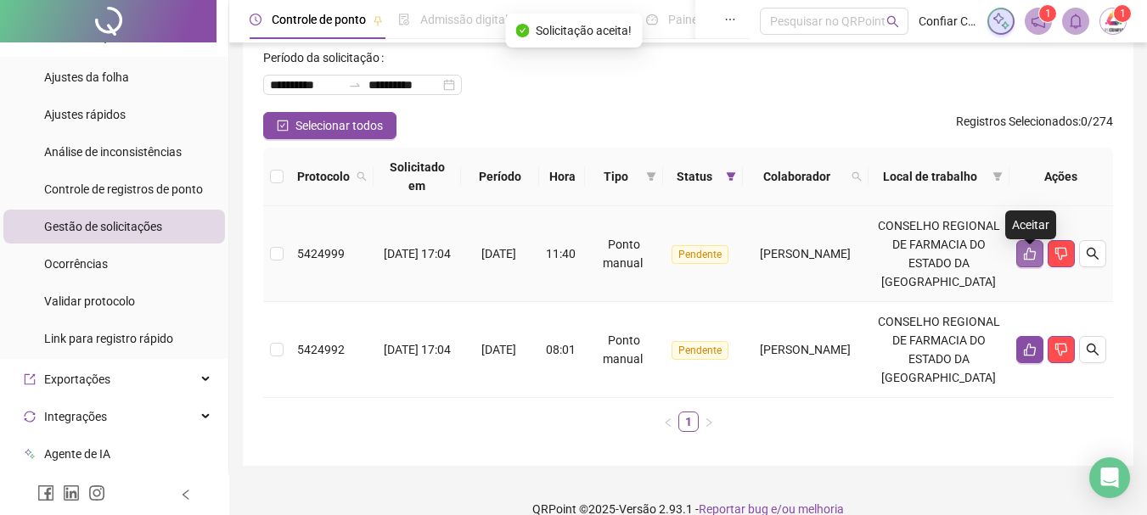
click at [1024, 260] on icon "like" at bounding box center [1030, 254] width 14 height 14
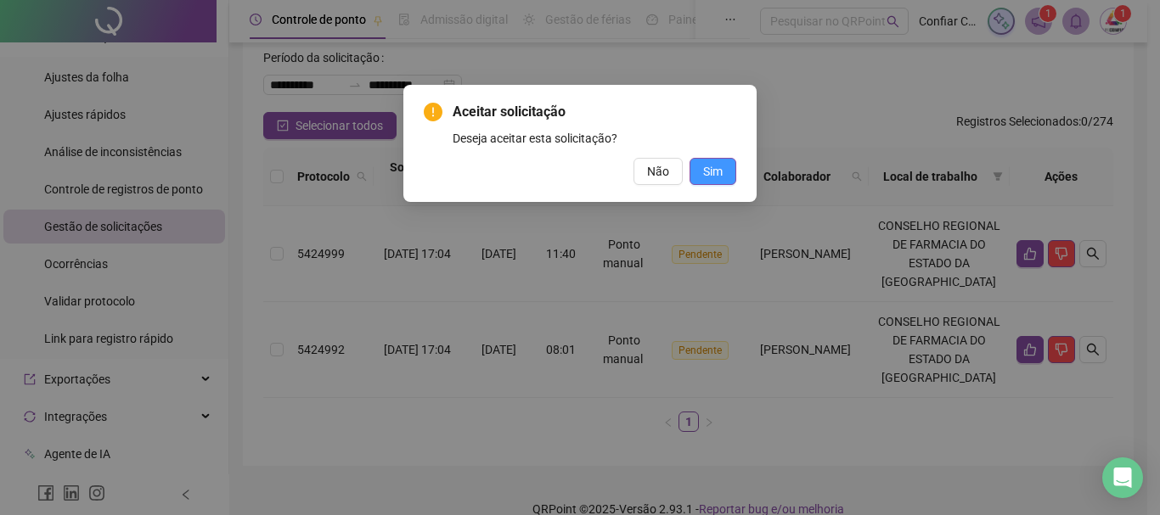
click at [716, 172] on span "Sim" at bounding box center [713, 171] width 20 height 19
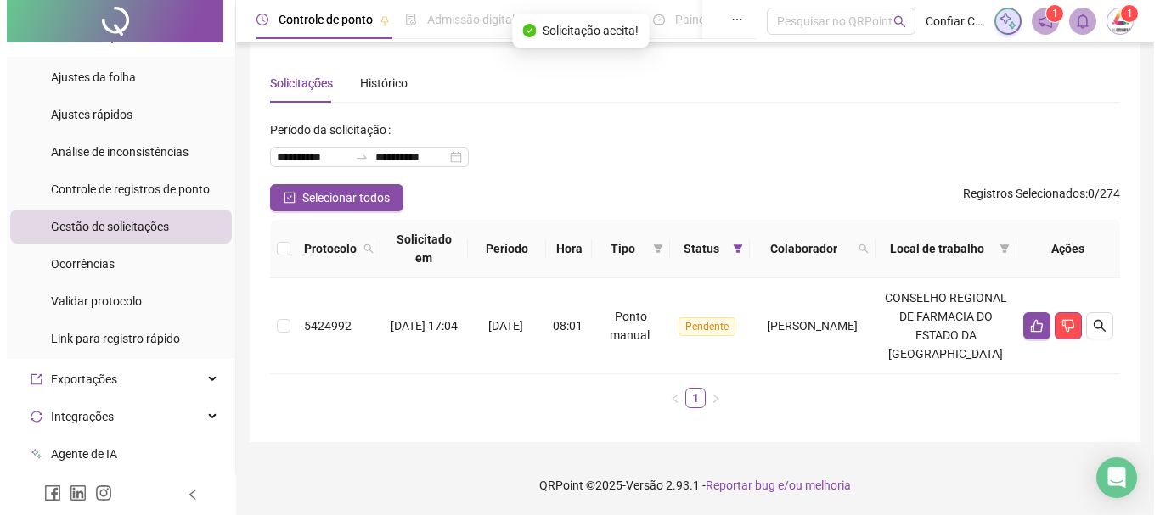
scroll to position [31, 0]
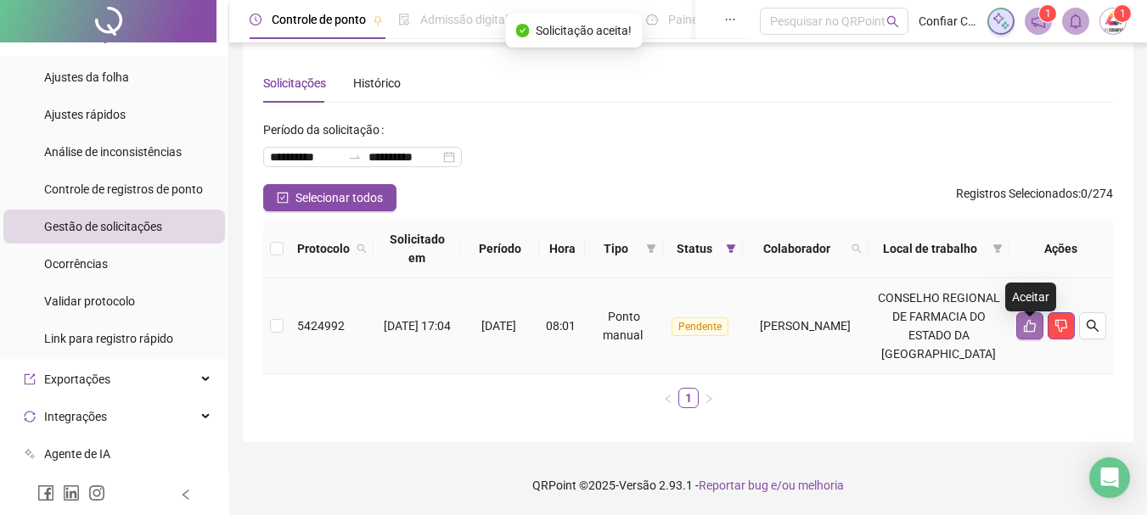
click at [1028, 319] on icon "like" at bounding box center [1030, 326] width 14 height 14
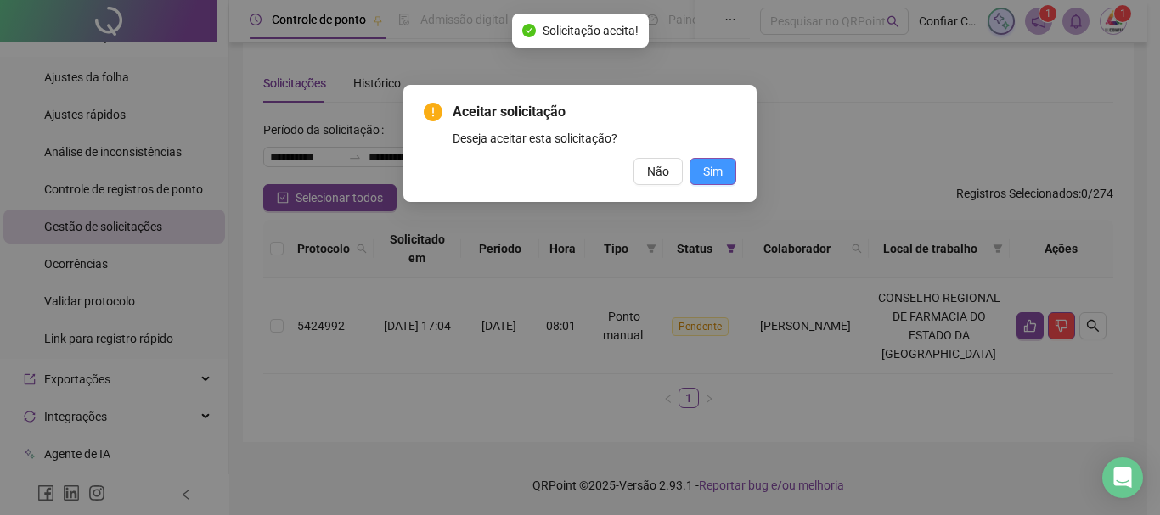
click at [704, 166] on span "Sim" at bounding box center [713, 171] width 20 height 19
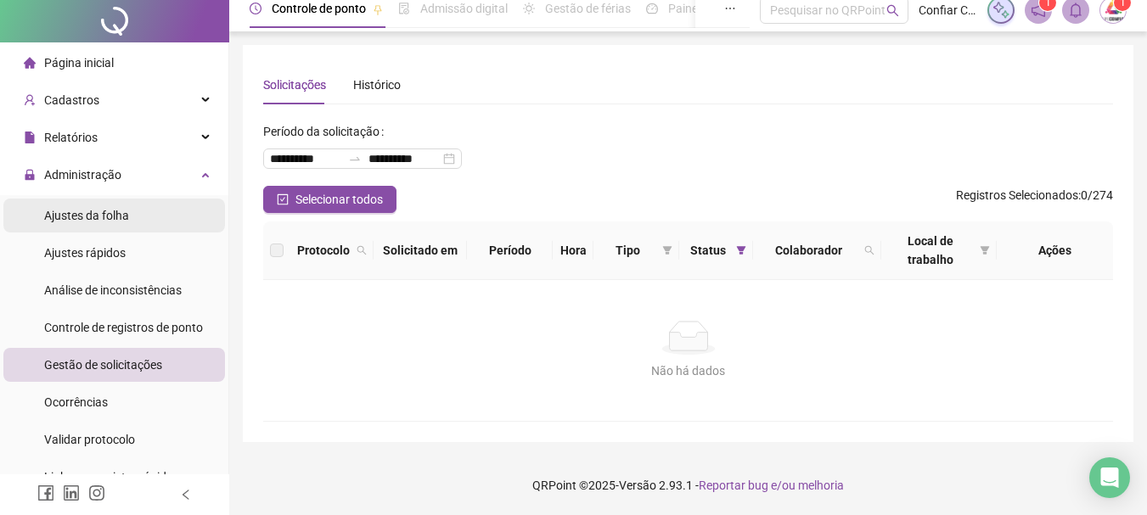
scroll to position [0, 0]
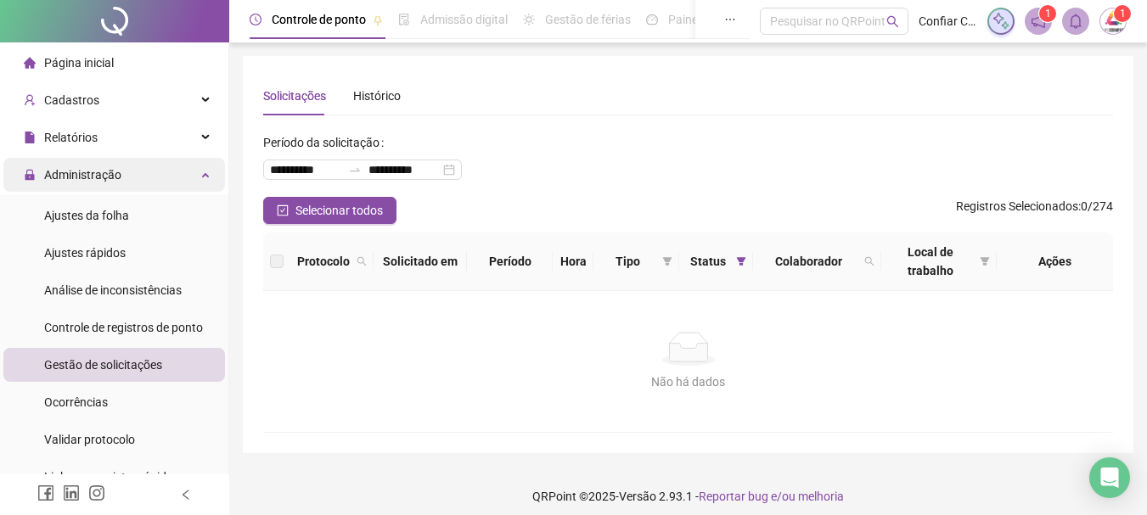
click at [99, 170] on span "Administração" at bounding box center [82, 175] width 77 height 14
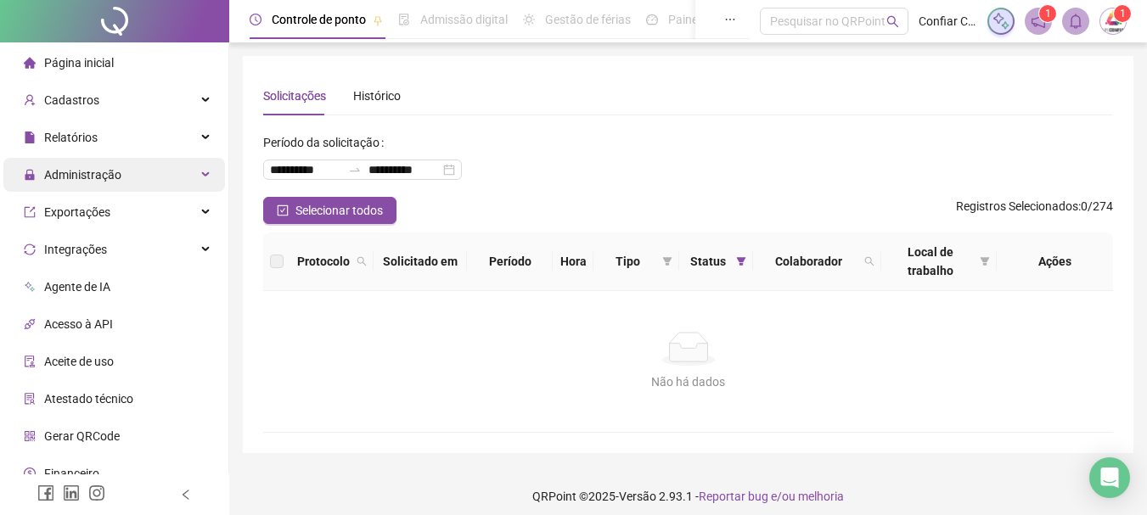
click at [99, 170] on span "Administração" at bounding box center [82, 175] width 77 height 14
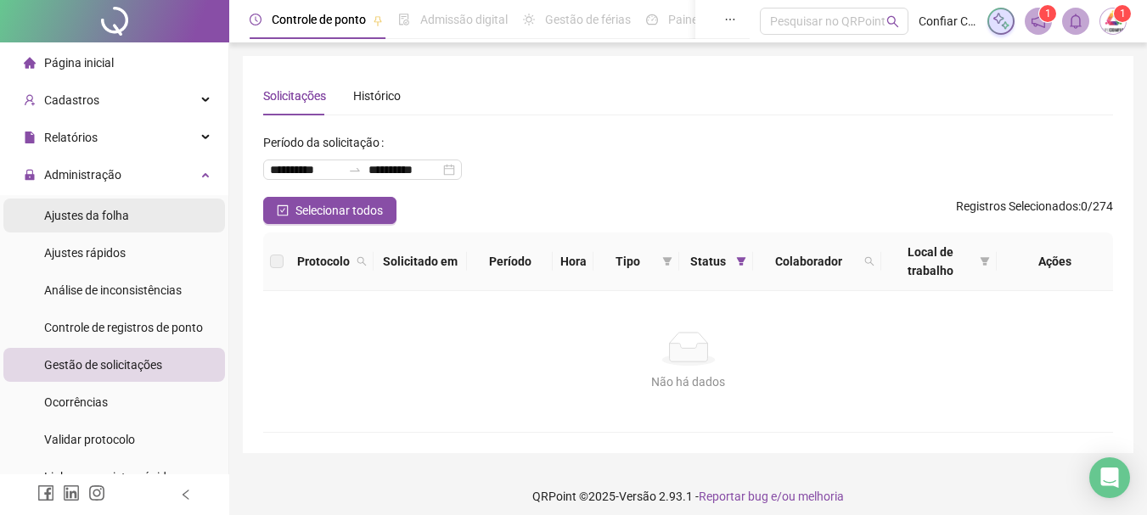
click at [90, 217] on span "Ajustes da folha" at bounding box center [86, 216] width 85 height 14
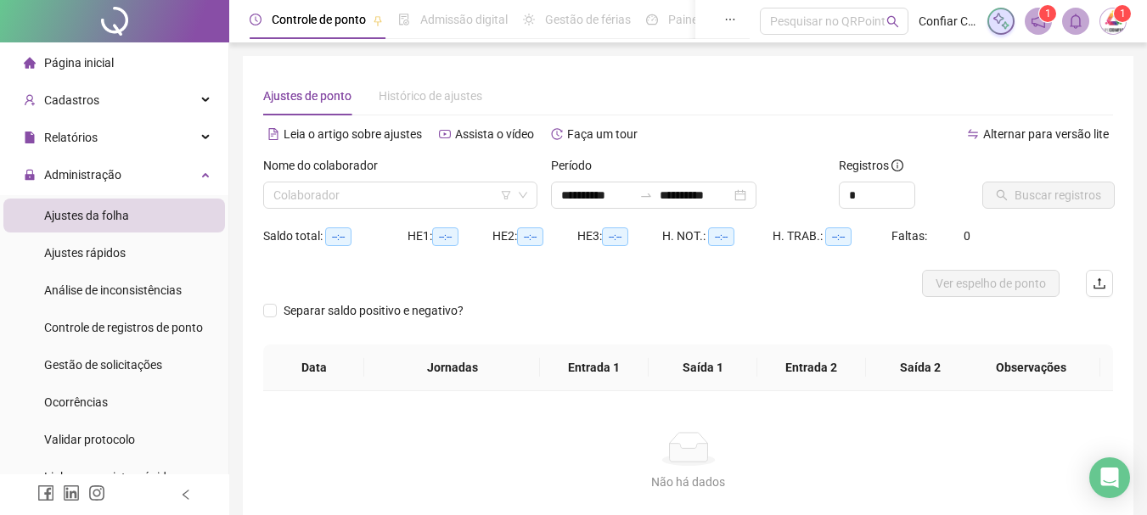
type input "**********"
click at [380, 191] on input "search" at bounding box center [392, 195] width 239 height 25
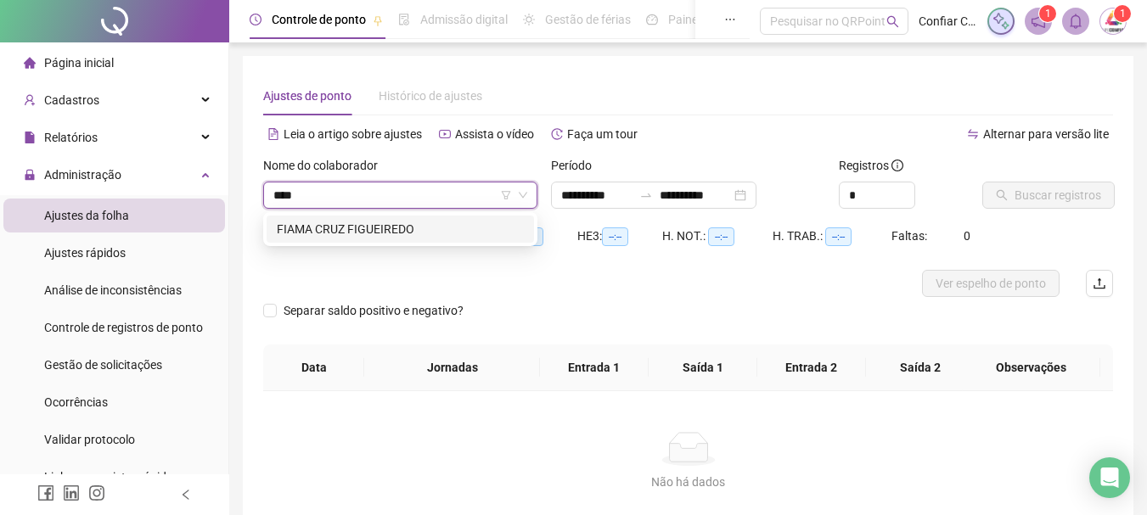
type input "*****"
click at [361, 230] on div "FIAMA CRUZ FIGUEIREDO" at bounding box center [400, 229] width 247 height 19
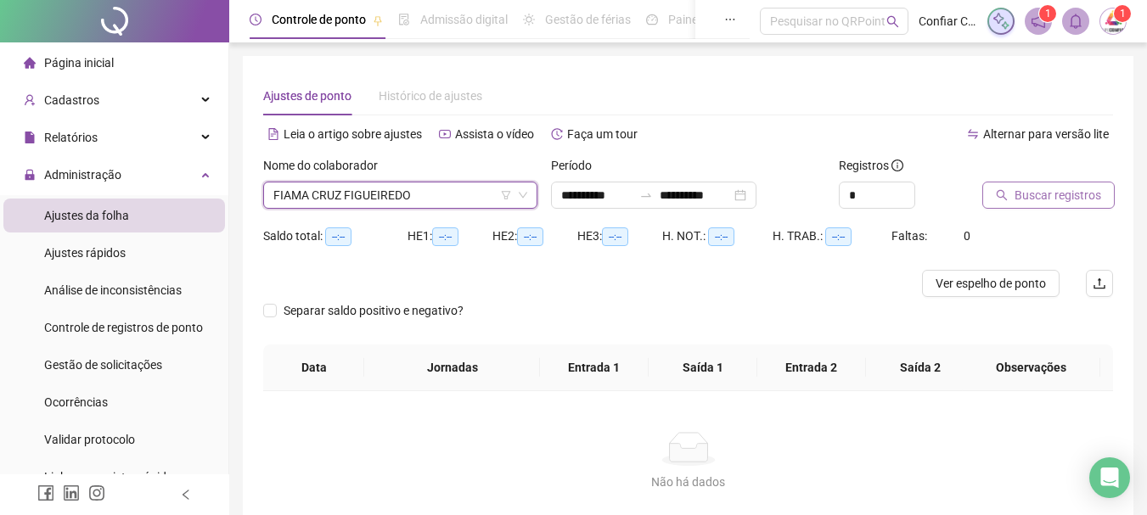
click at [1017, 186] on span "Buscar registros" at bounding box center [1058, 195] width 87 height 19
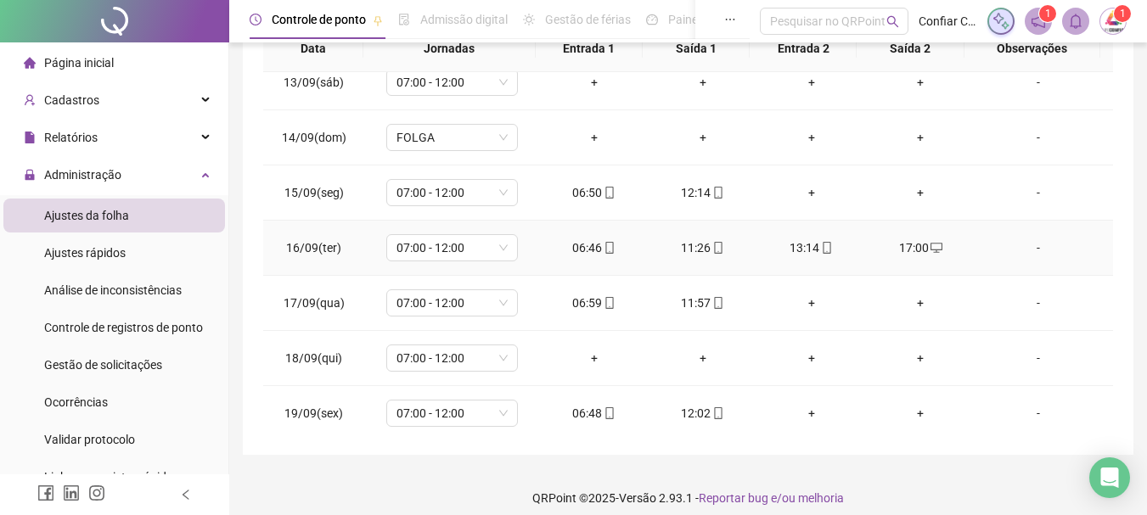
scroll to position [764, 0]
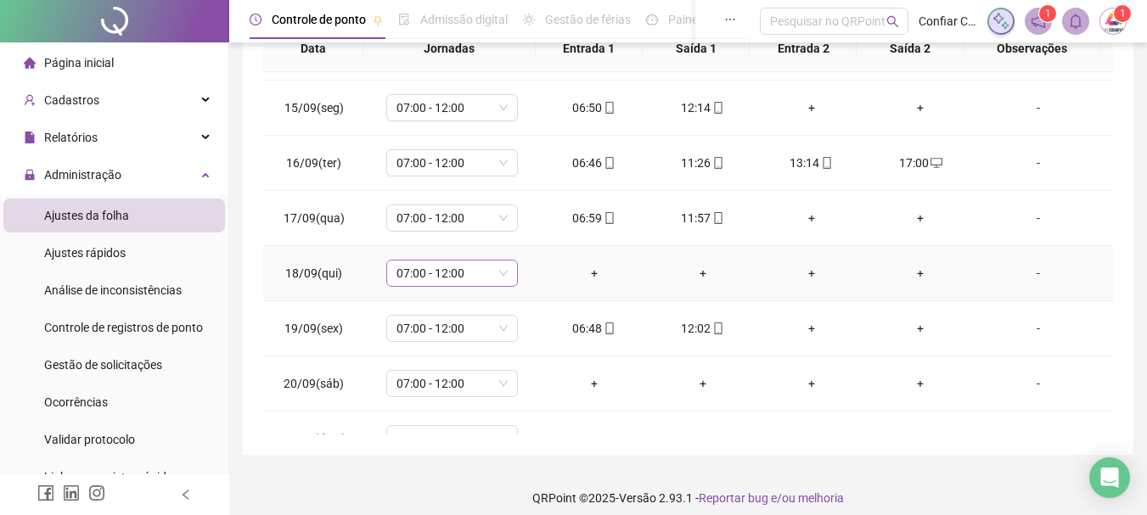
click at [471, 273] on span "07:00 - 12:00" at bounding box center [452, 273] width 111 height 25
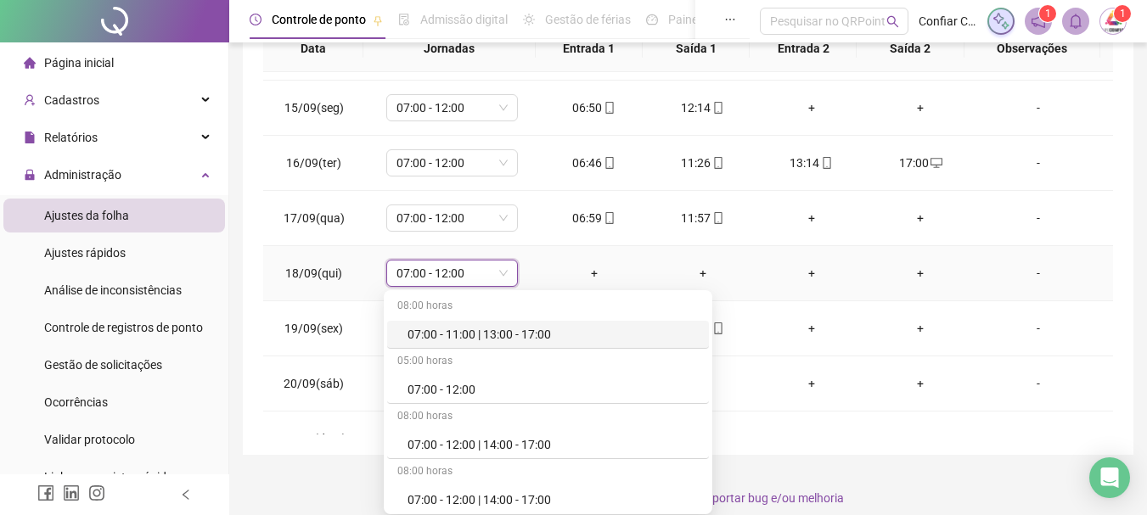
click at [814, 257] on td "+" at bounding box center [812, 273] width 109 height 55
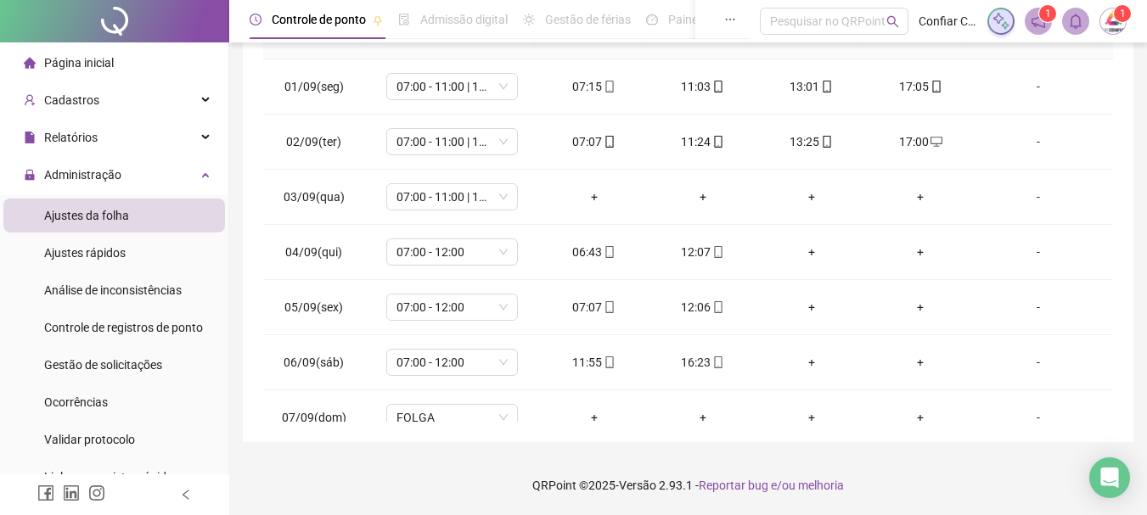
scroll to position [0, 0]
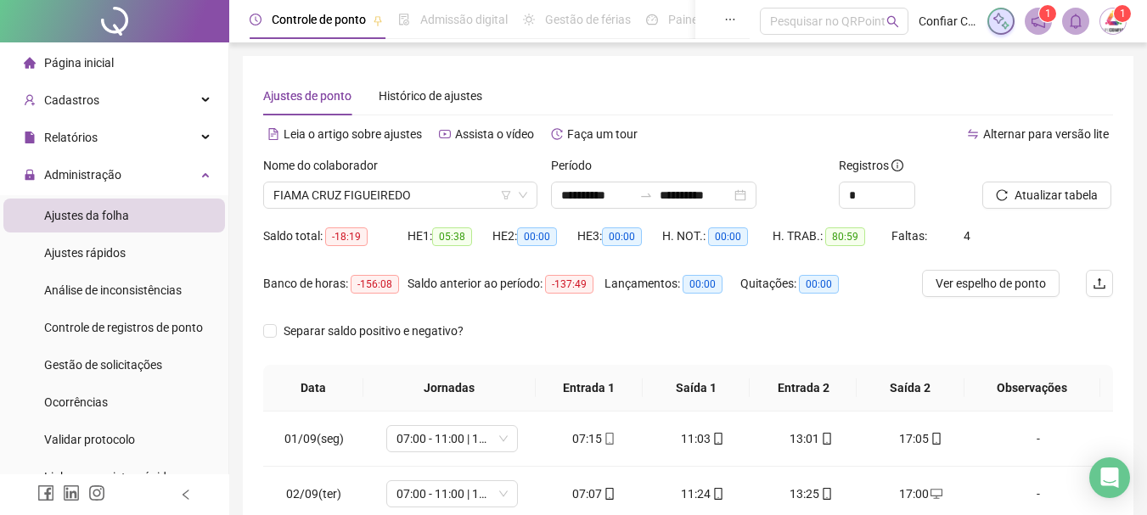
click at [659, 173] on div "Período" at bounding box center [688, 168] width 274 height 25
click at [708, 198] on input "**********" at bounding box center [695, 195] width 71 height 19
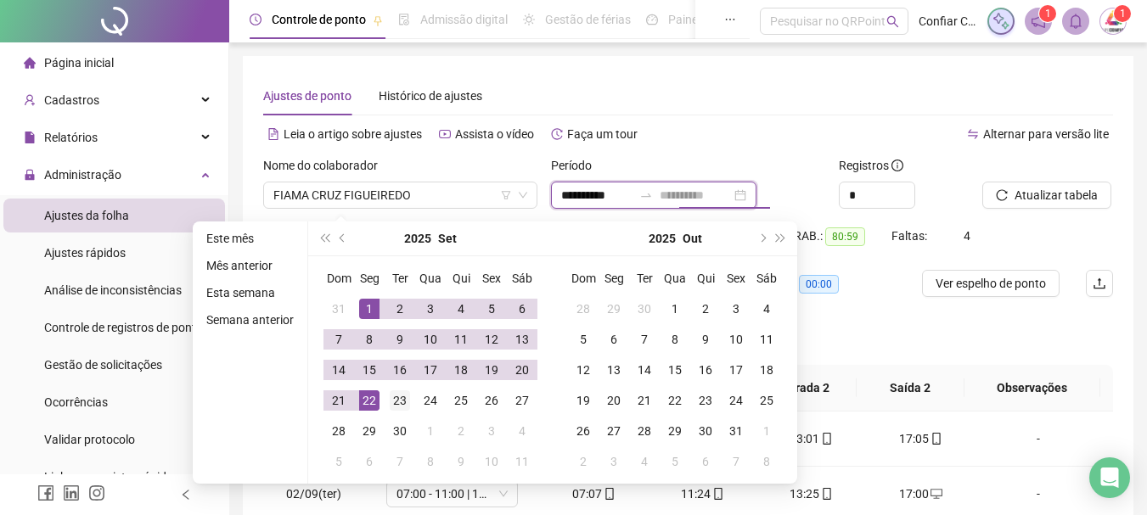
type input "**********"
click at [403, 398] on div "23" at bounding box center [400, 401] width 20 height 20
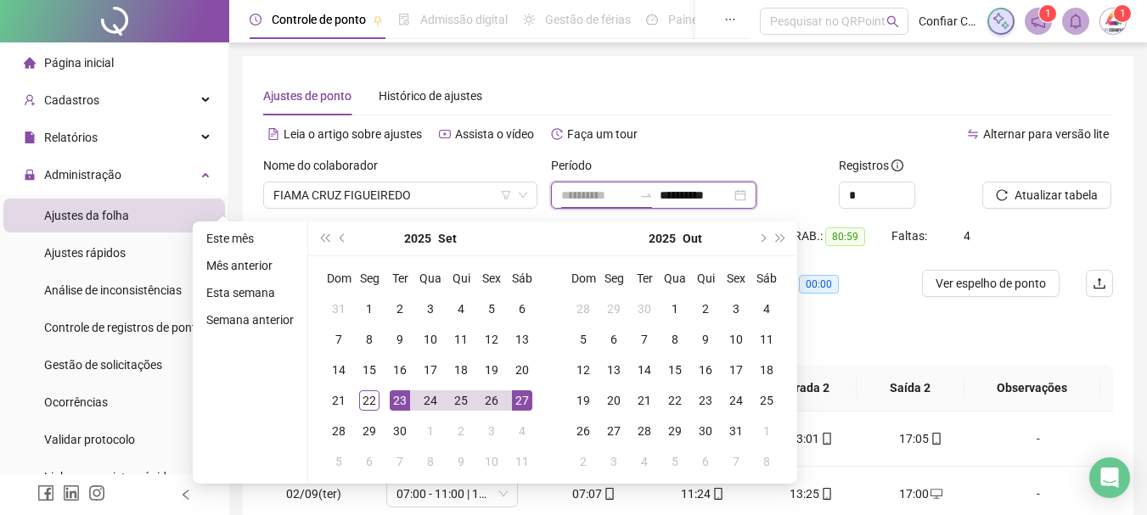
type input "**********"
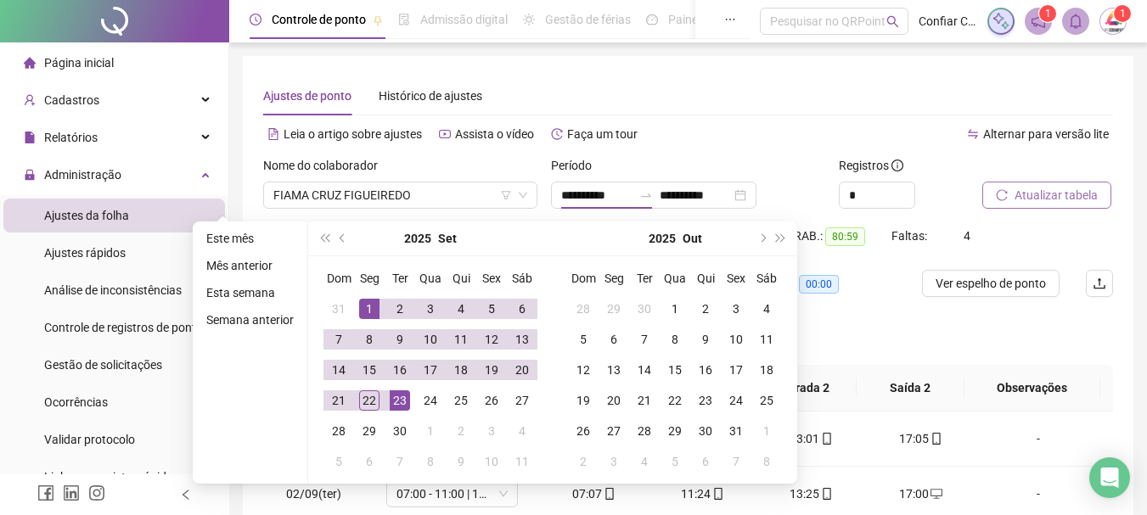
click at [1042, 182] on button "Atualizar tabela" at bounding box center [1047, 195] width 129 height 27
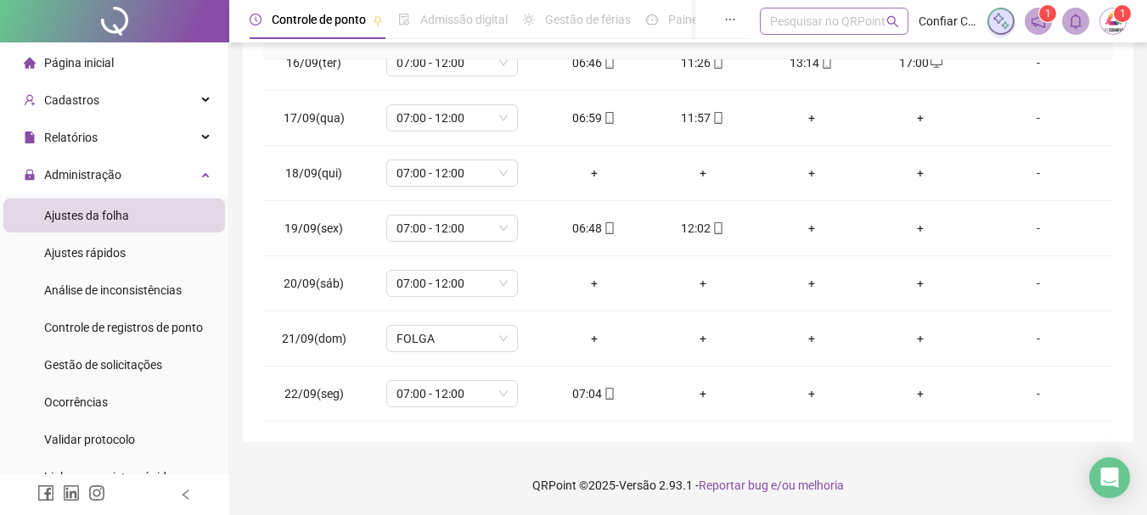
scroll to position [427, 0]
